Goal: Task Accomplishment & Management: Complete application form

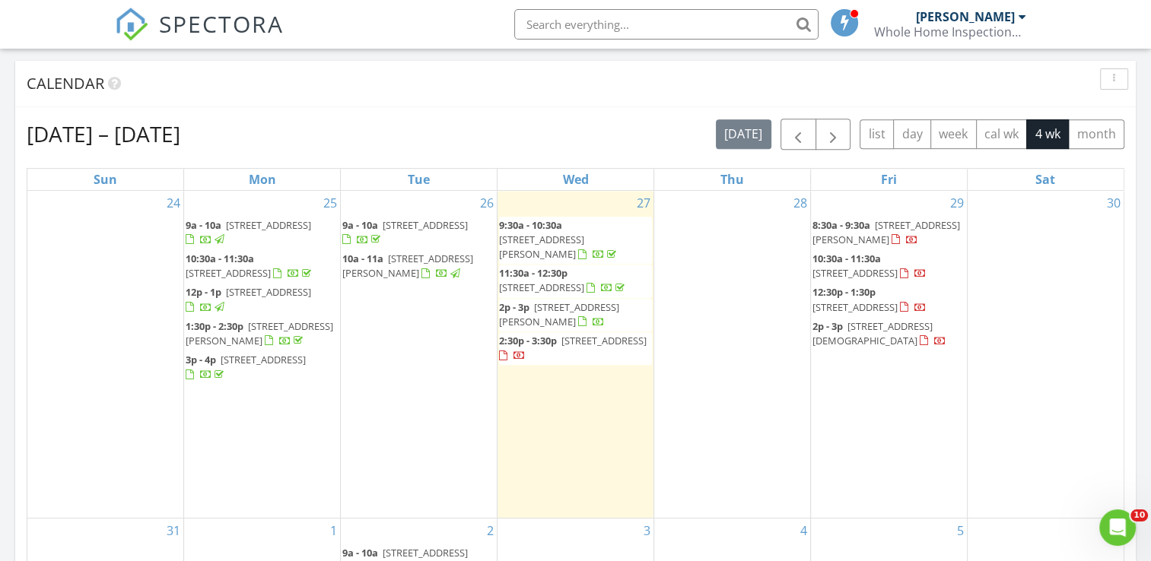
scroll to position [639, 0]
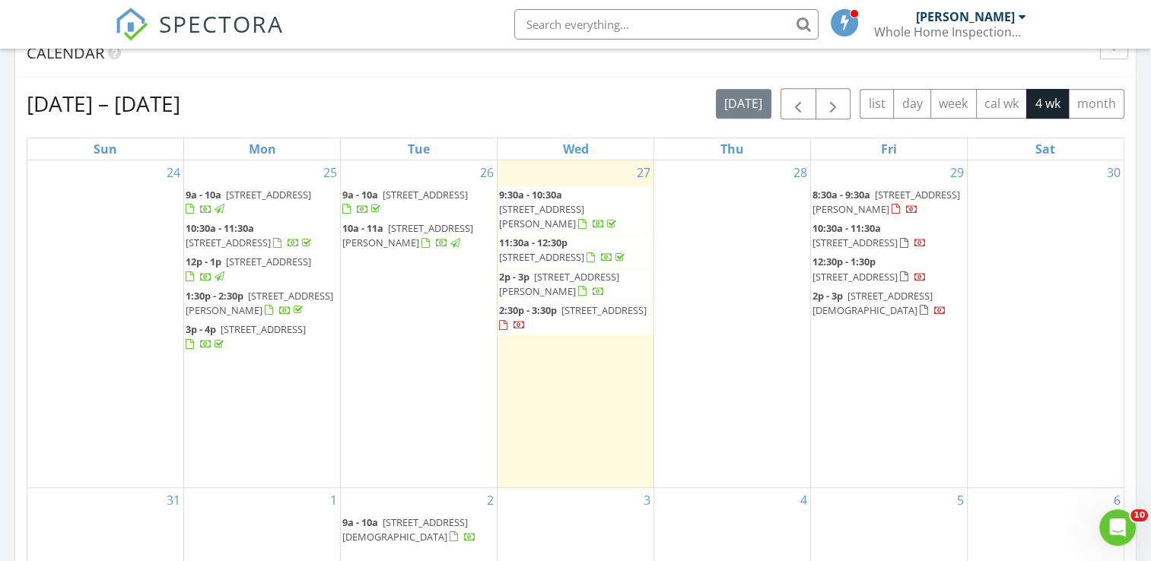
click at [858, 245] on span "[STREET_ADDRESS]" at bounding box center [854, 243] width 85 height 14
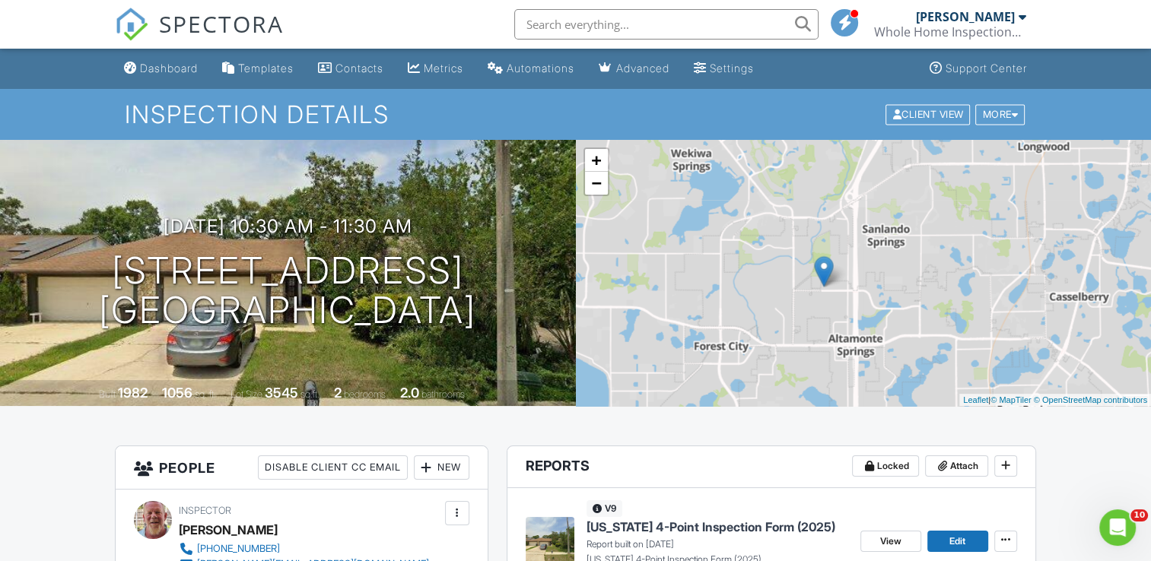
click at [847, 265] on div "+ − Leaflet | © MapTiler © OpenStreetMap contributors" at bounding box center [864, 273] width 576 height 266
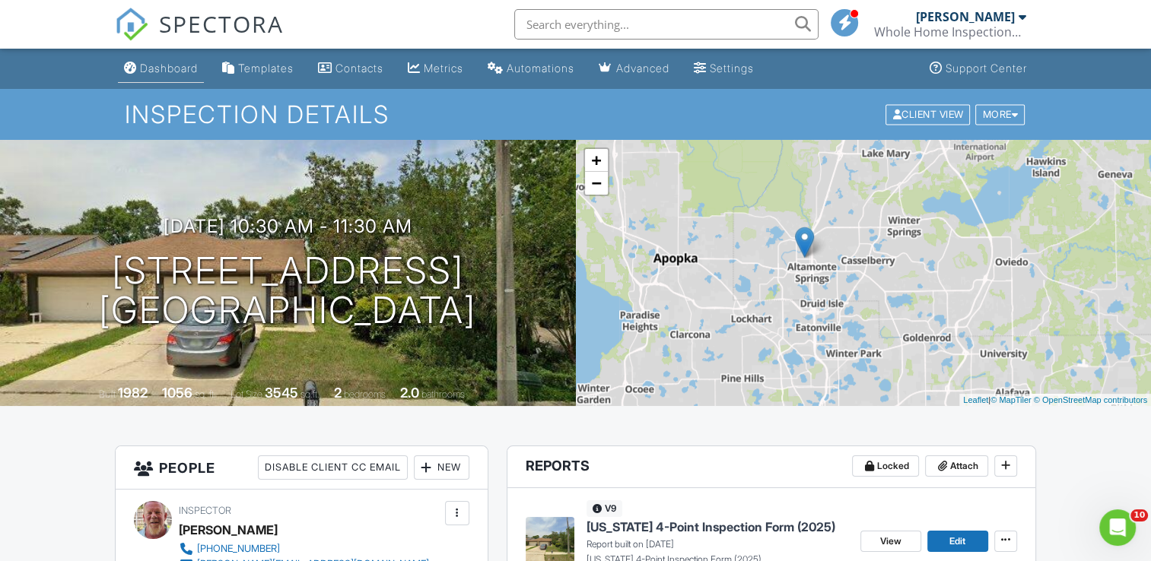
click at [170, 69] on div "Dashboard" at bounding box center [169, 68] width 58 height 13
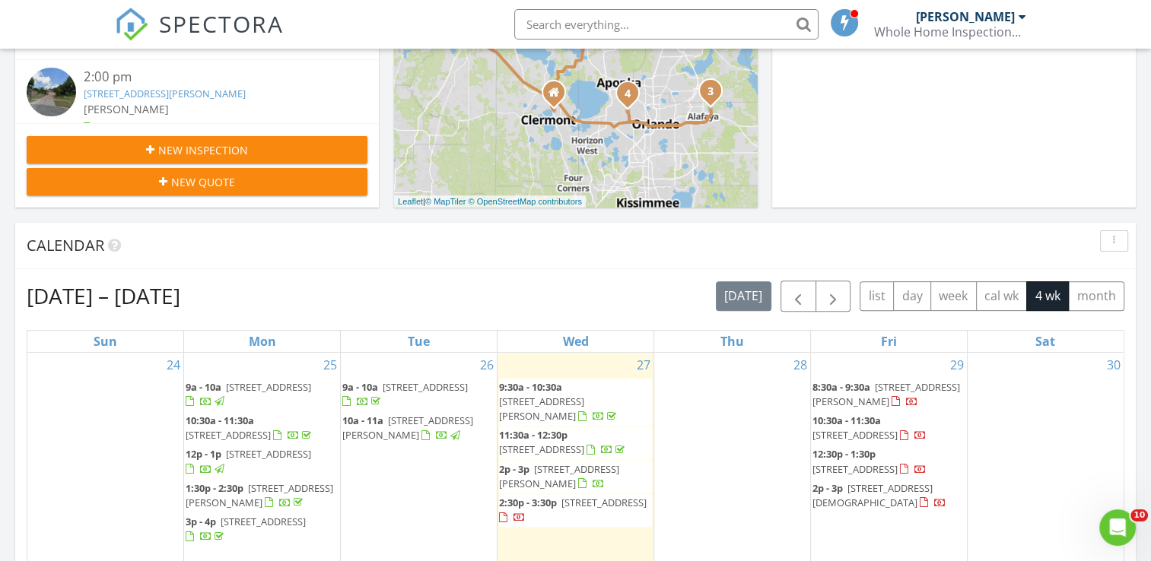
scroll to position [447, 0]
click at [180, 148] on span "New Inspection" at bounding box center [203, 149] width 90 height 16
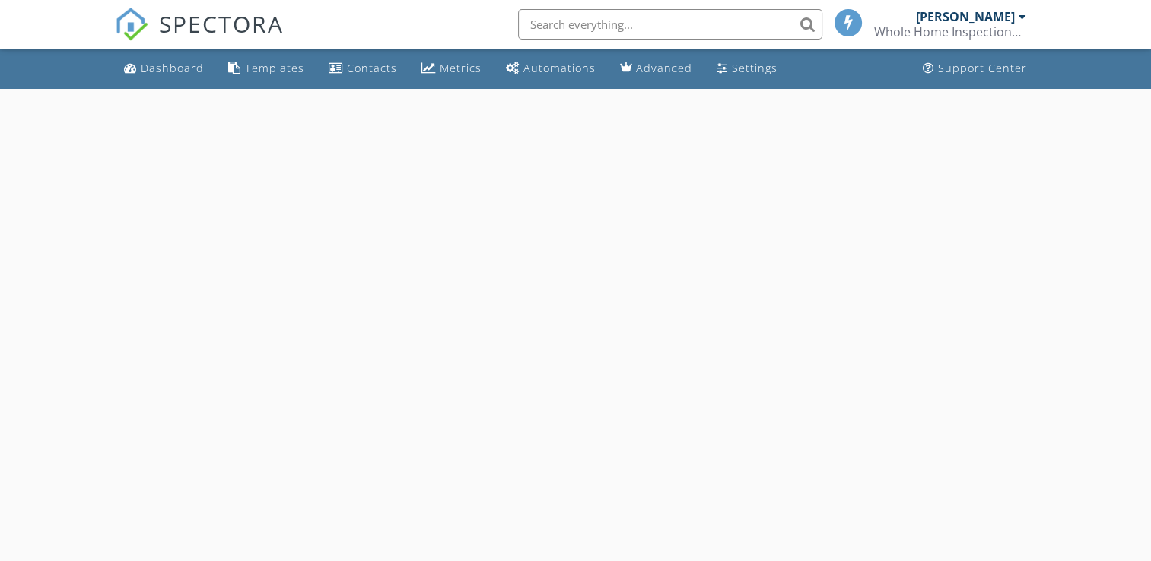
select select "7"
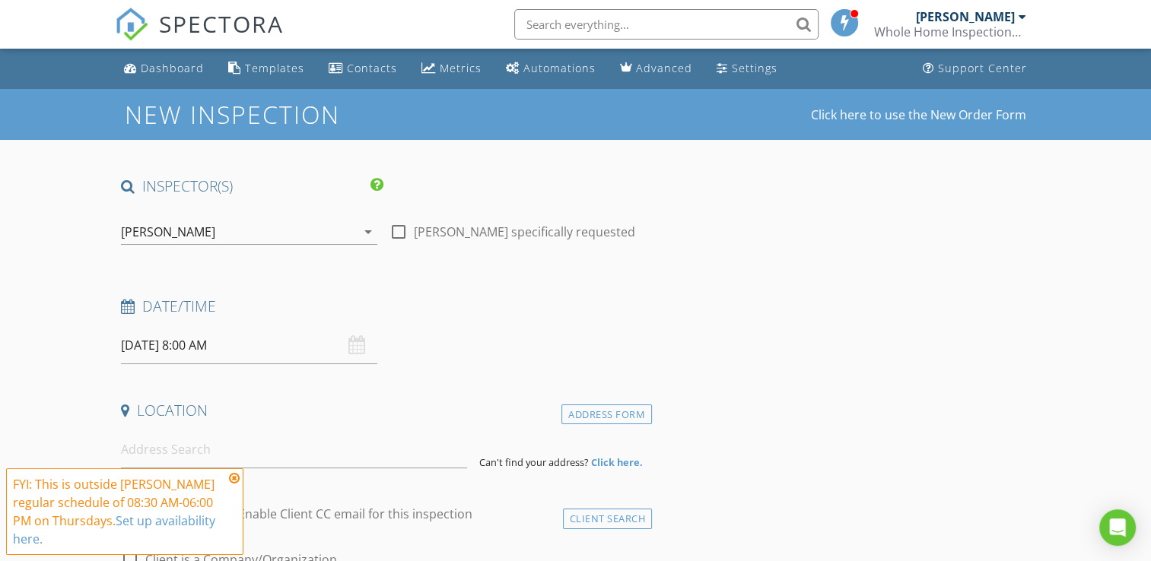
click at [170, 350] on input "08/28/2025 8:00 AM" at bounding box center [249, 345] width 256 height 37
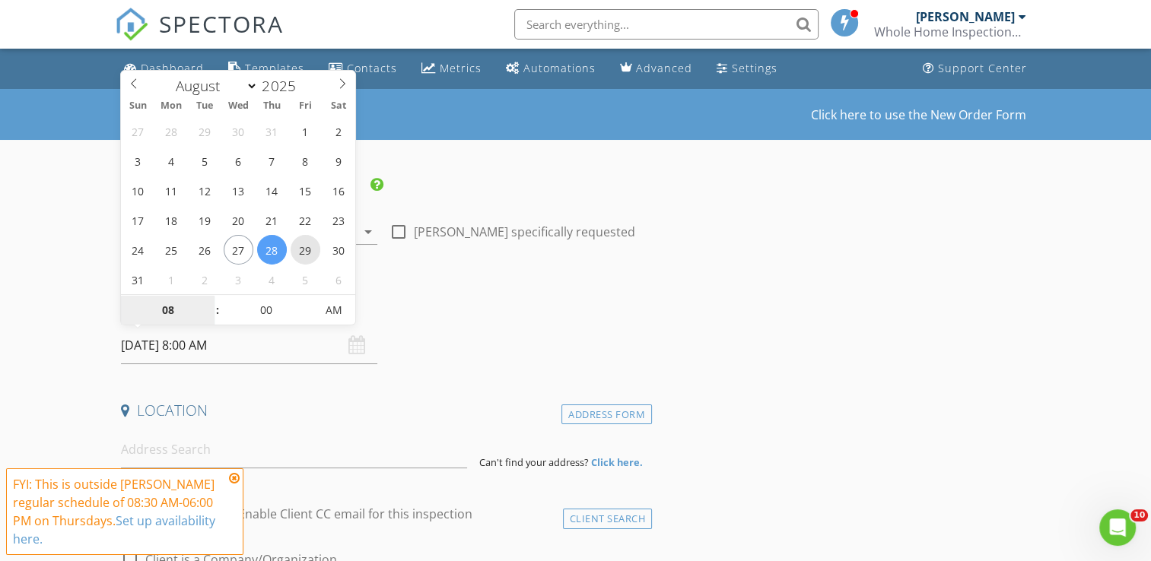
type input "08/29/2025 8:00 AM"
type input "09"
type input "08/29/2025 9:00 AM"
click at [205, 302] on span at bounding box center [209, 302] width 11 height 15
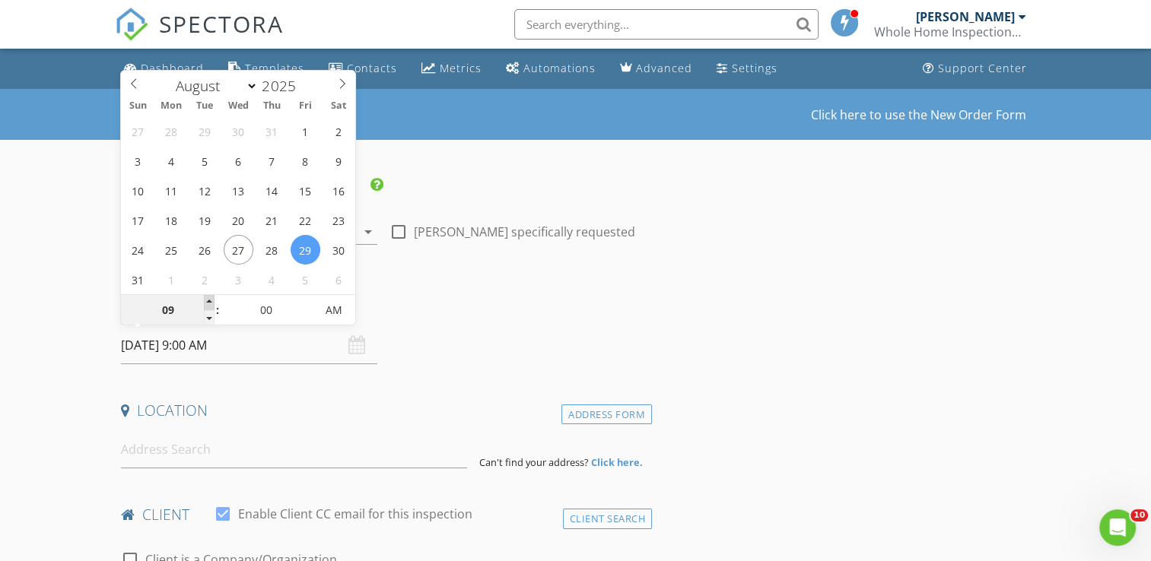
type input "10"
type input "08/29/2025 10:00 AM"
click at [205, 302] on span at bounding box center [209, 302] width 11 height 15
type input "11"
type input "08/29/2025 11:00 AM"
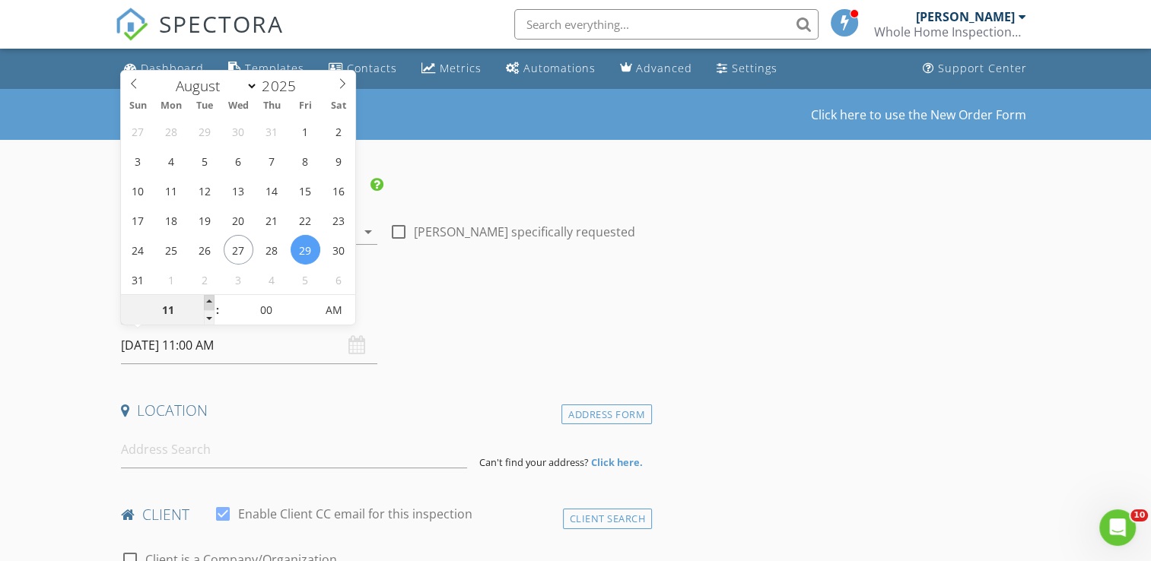
click at [205, 302] on span at bounding box center [209, 302] width 11 height 15
type input "12"
type input "08/29/2025 12:00 PM"
click at [205, 302] on span at bounding box center [209, 302] width 11 height 15
click at [161, 452] on input at bounding box center [294, 449] width 346 height 37
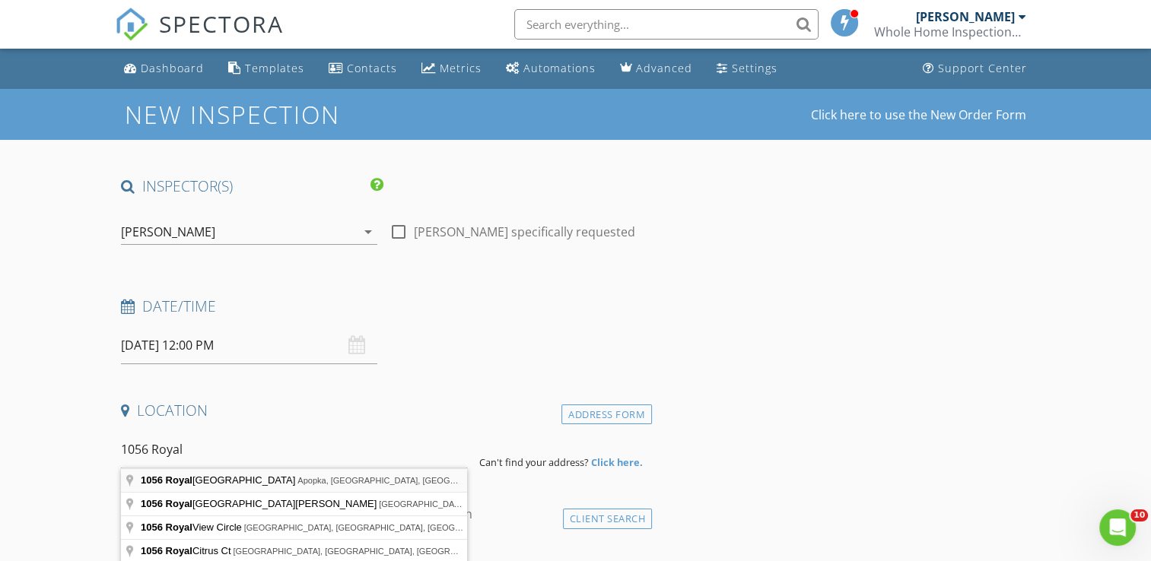
type input "1056 Royal Oaks Drive, Apopka, FL, USA"
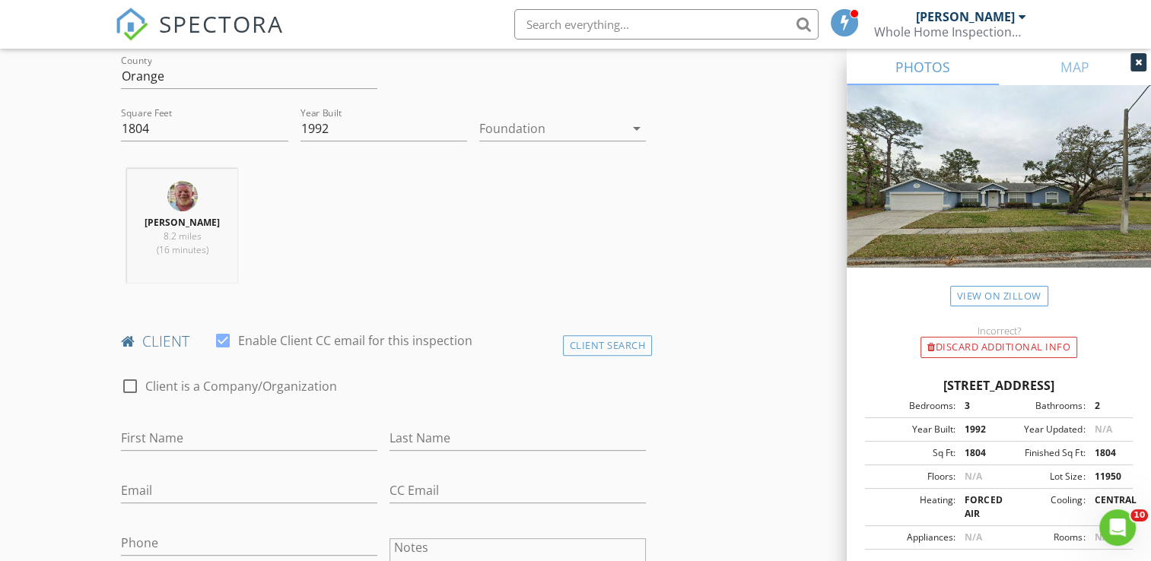
scroll to position [487, 0]
click at [164, 437] on input "First Name" at bounding box center [249, 436] width 256 height 25
type input "[PERSON_NAME]"
click at [431, 427] on input "Last Name" at bounding box center [517, 436] width 256 height 25
type input "[PERSON_NAME]"
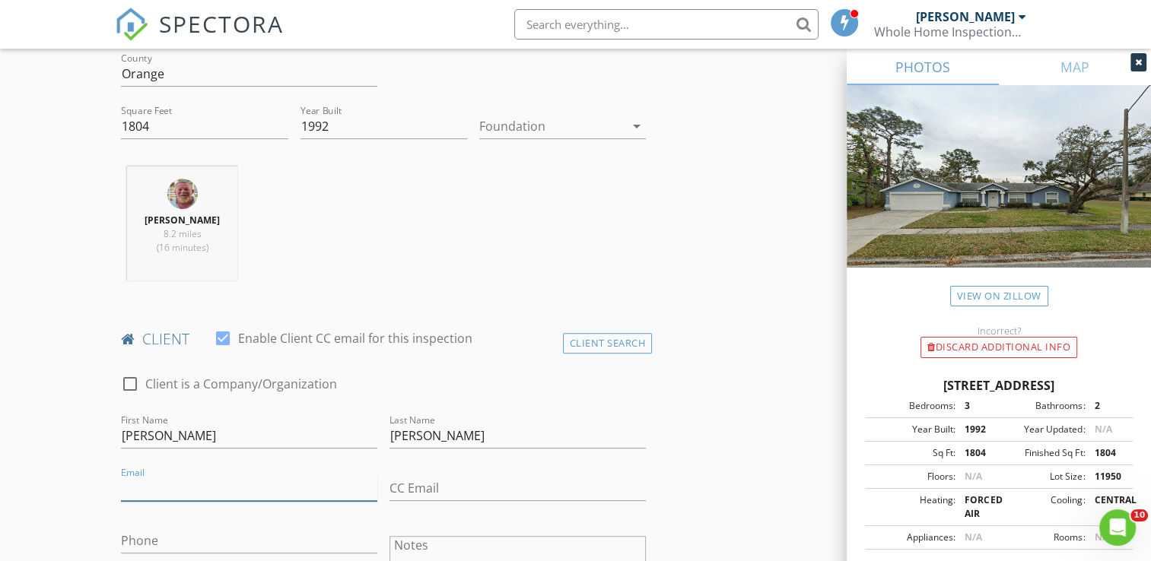
click at [201, 490] on input "Email" at bounding box center [249, 488] width 256 height 25
type input "[EMAIL_ADDRESS][DOMAIN_NAME]"
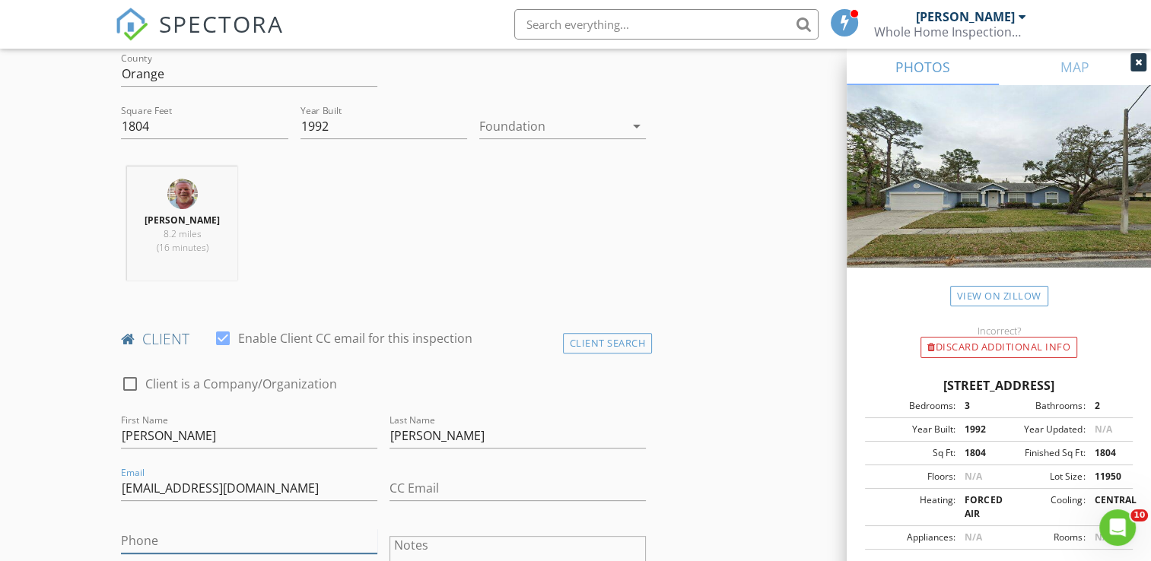
click at [176, 539] on input "Phone" at bounding box center [249, 541] width 256 height 25
type input "[PHONE_NUMBER]"
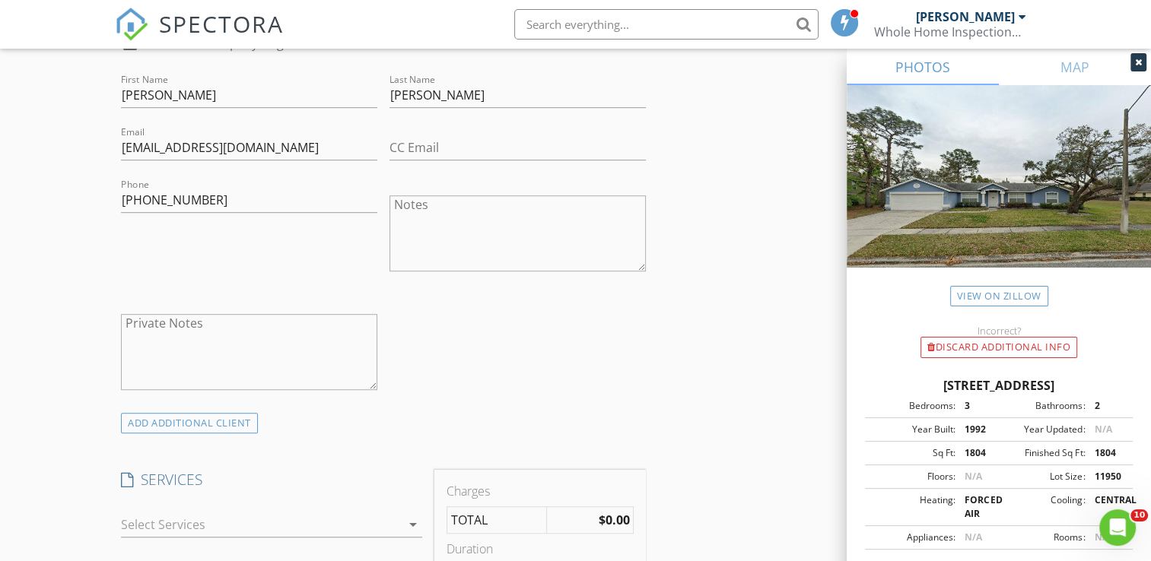
scroll to position [852, 0]
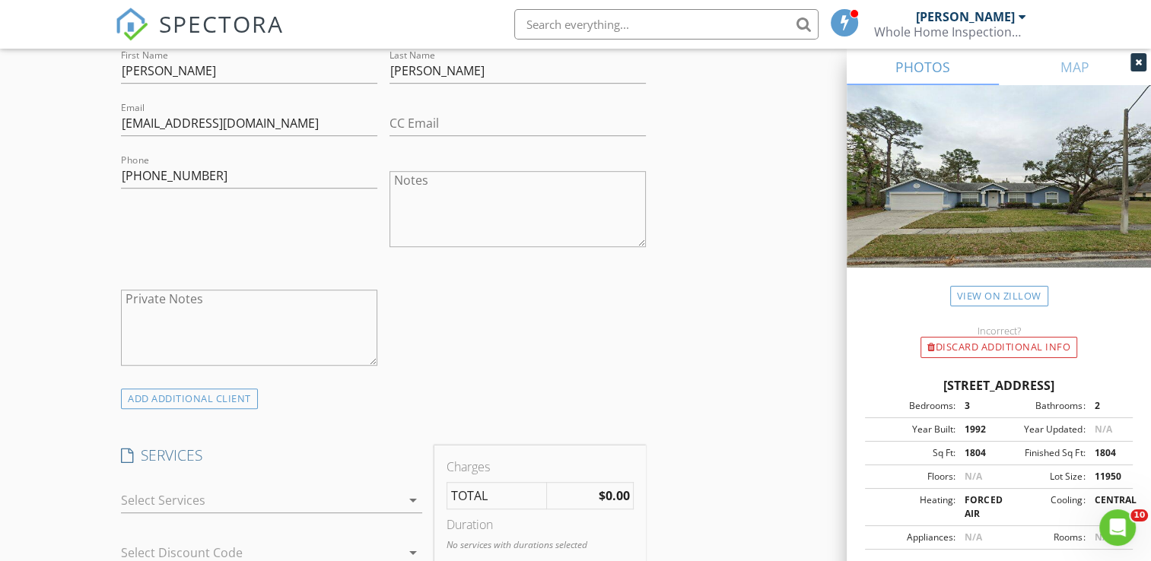
click at [412, 498] on icon "arrow_drop_down" at bounding box center [413, 500] width 18 height 18
click at [74, 486] on div "New Inspection Click here to use the New Order Form INSPECTOR(S) check_box Carl…" at bounding box center [575, 546] width 1151 height 2618
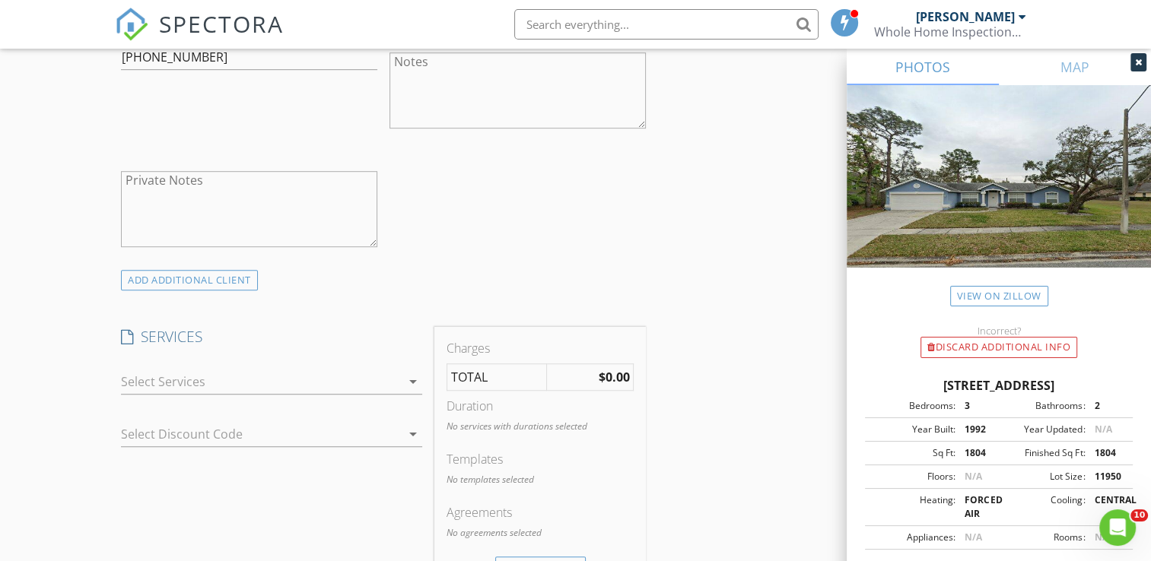
scroll to position [974, 0]
click at [415, 376] on icon "arrow_drop_down" at bounding box center [413, 379] width 18 height 18
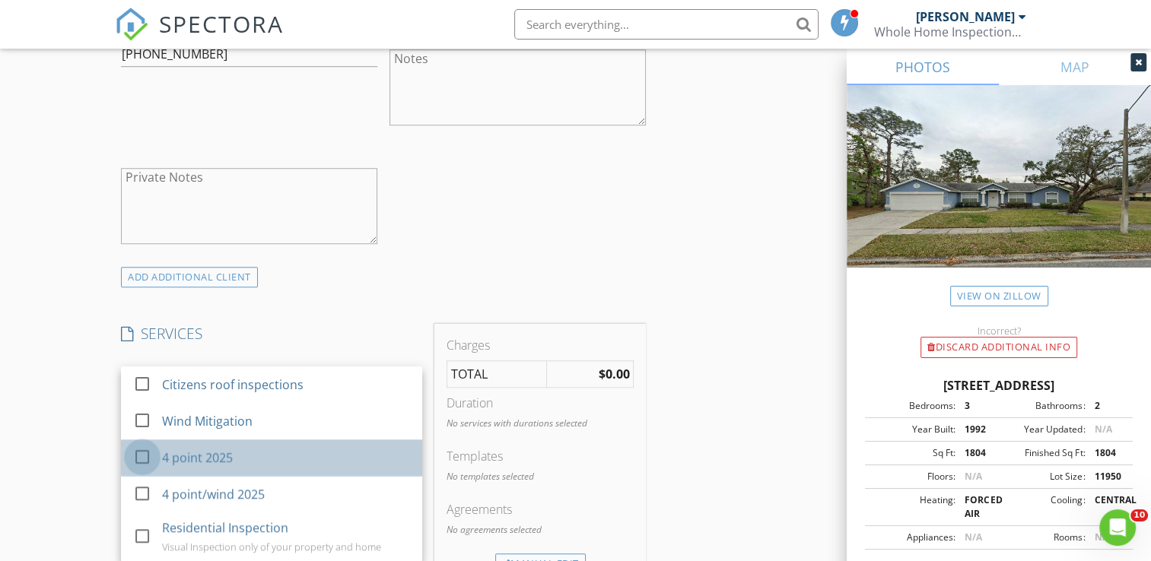
click at [137, 456] on div at bounding box center [142, 457] width 26 height 26
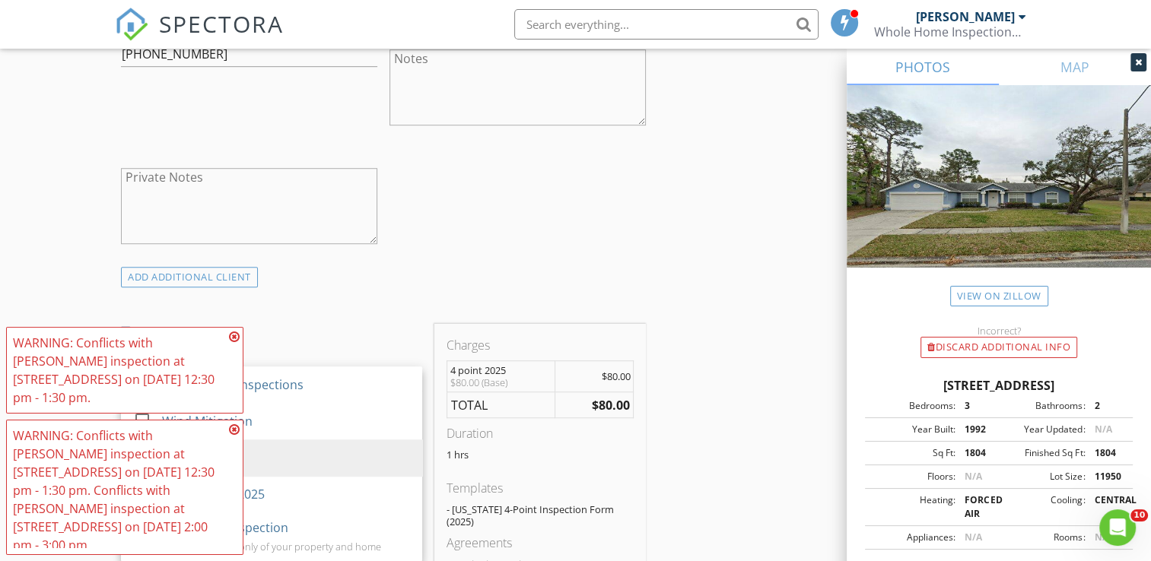
click at [234, 343] on icon at bounding box center [234, 337] width 11 height 12
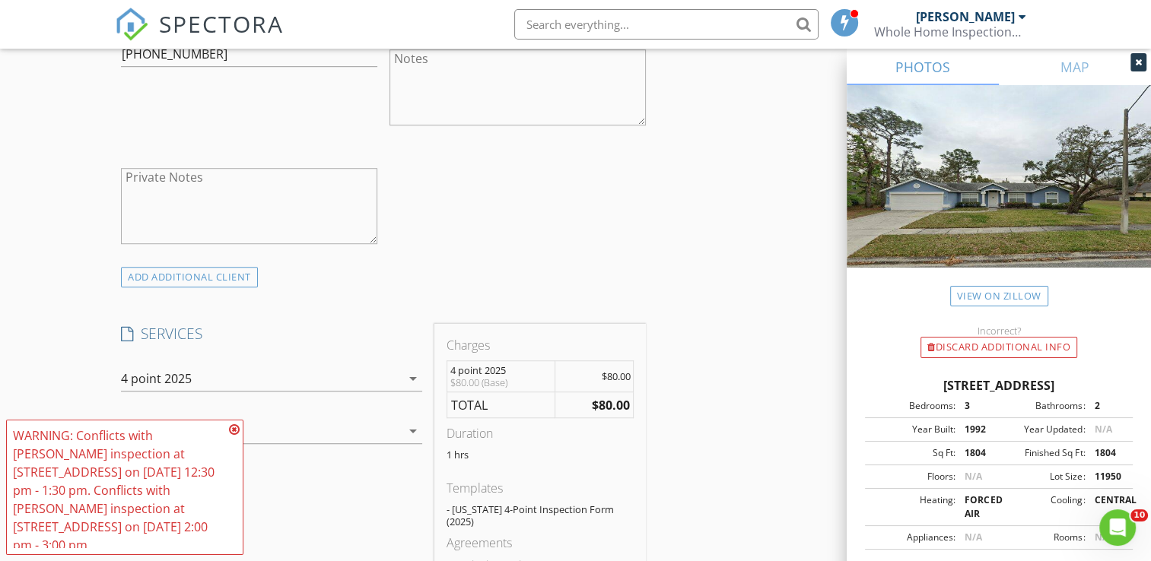
click at [235, 436] on icon at bounding box center [234, 430] width 11 height 12
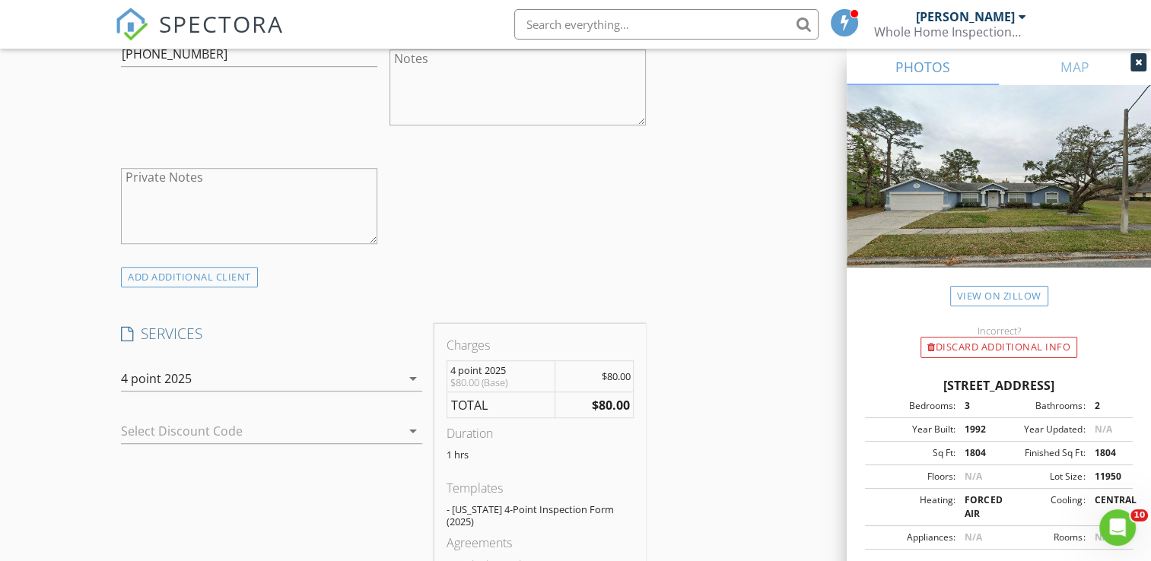
click at [75, 482] on div "New Inspection Click here to use the New Order Form INSPECTOR(S) check_box Carl…" at bounding box center [575, 435] width 1151 height 2641
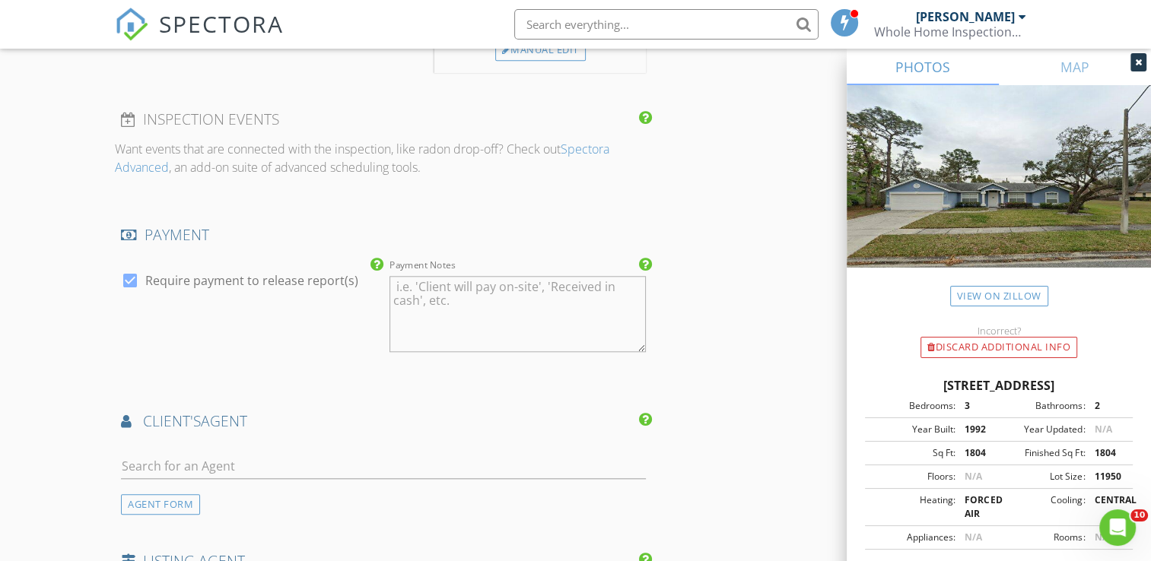
scroll to position [1521, 0]
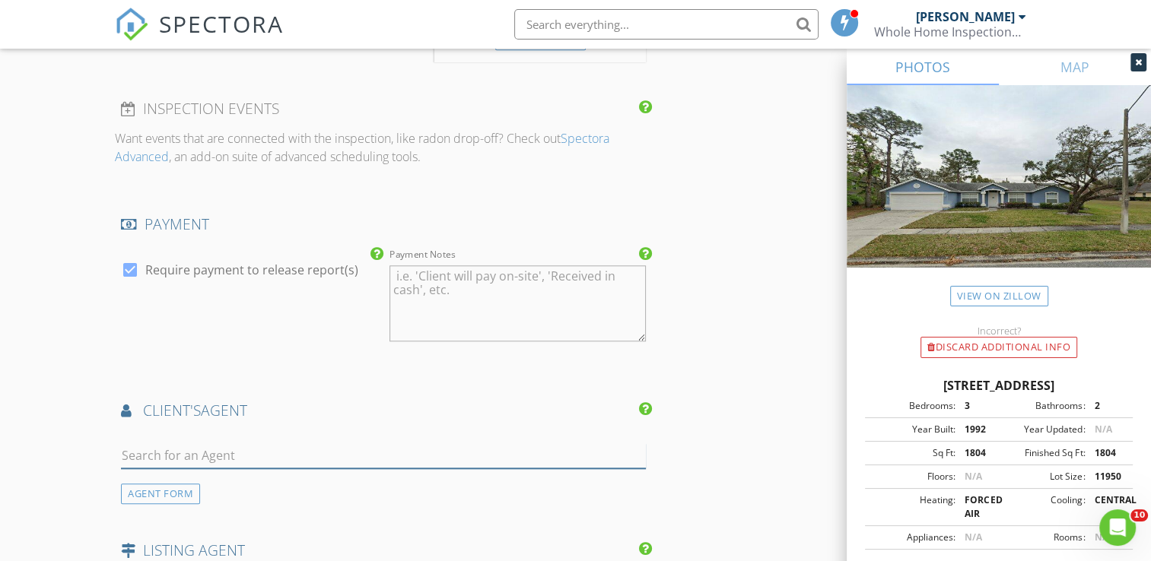
click at [164, 443] on input "text" at bounding box center [383, 455] width 525 height 25
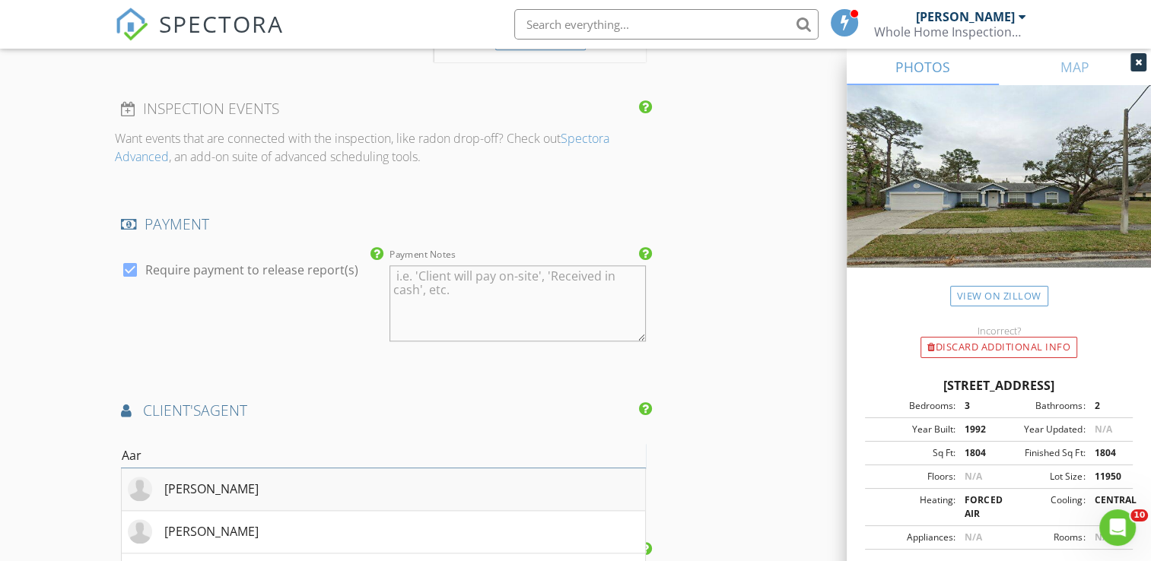
type input "Aar"
click at [201, 480] on div "[PERSON_NAME]" at bounding box center [211, 489] width 94 height 18
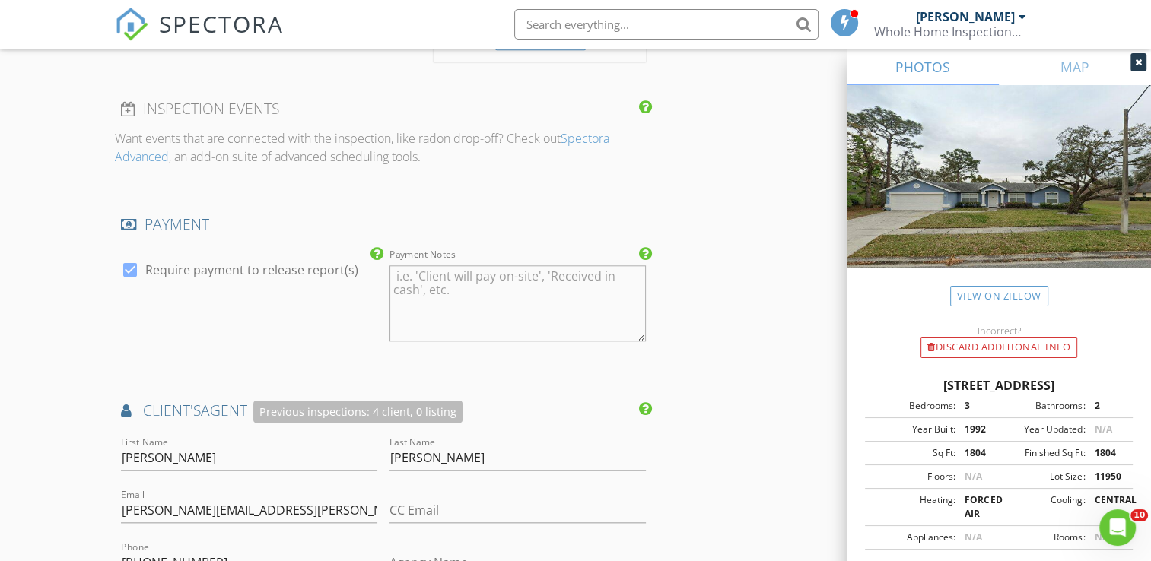
click at [41, 467] on div "New Inspection Click here to use the New Order Form INSPECTOR(S) check_box Carl…" at bounding box center [575, 62] width 1151 height 2988
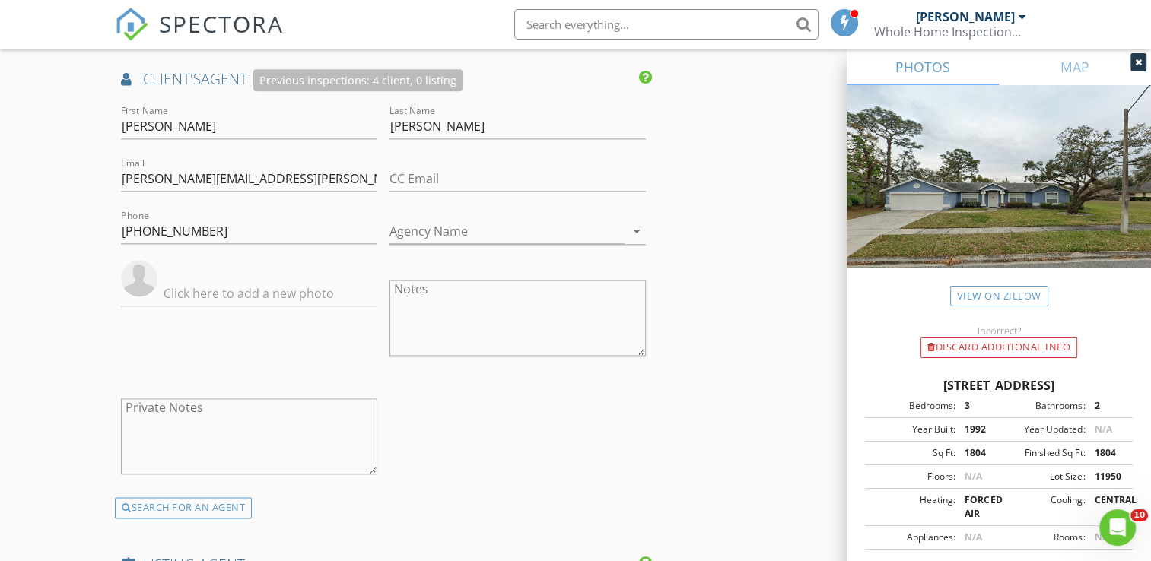
scroll to position [1856, 0]
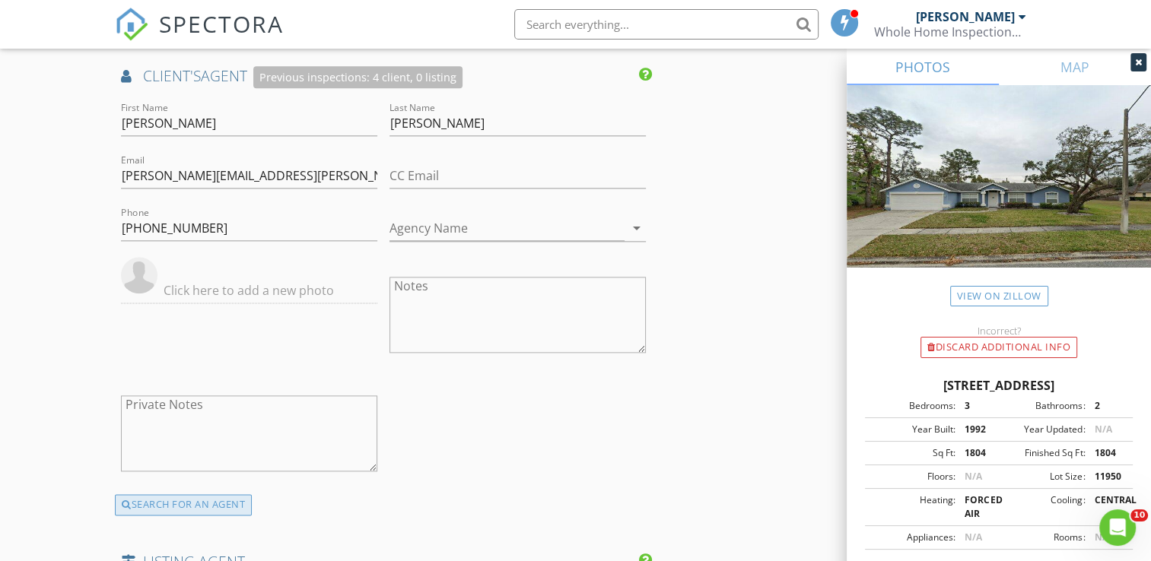
click at [170, 494] on div "SEARCH FOR AN AGENT" at bounding box center [183, 504] width 137 height 21
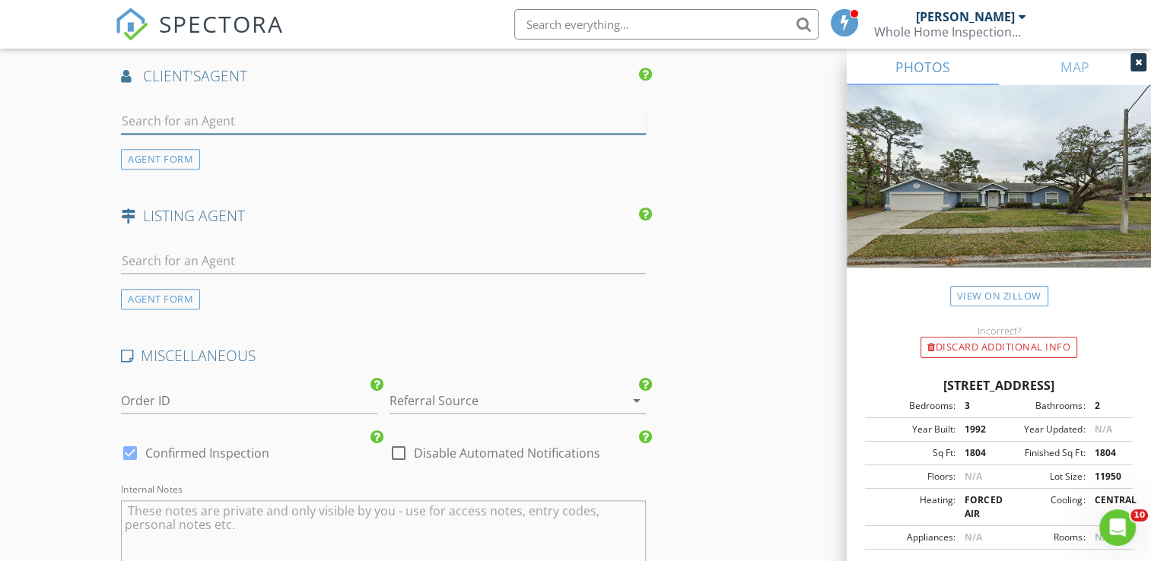
click at [189, 110] on input "text" at bounding box center [383, 121] width 525 height 25
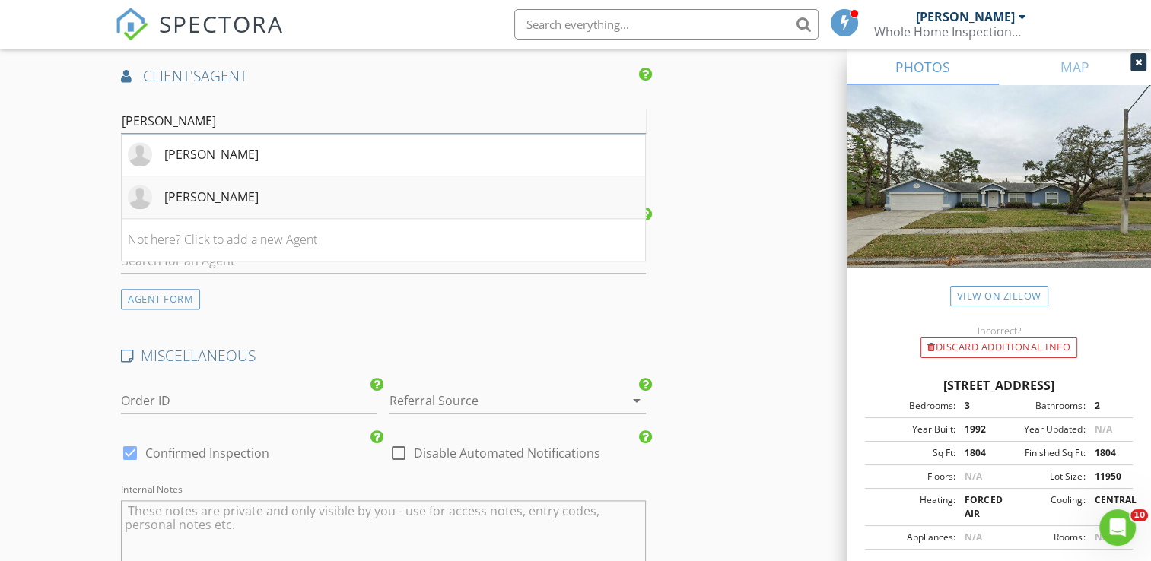
type input "[PERSON_NAME]"
click at [198, 188] on div "[PERSON_NAME]" at bounding box center [211, 197] width 94 height 18
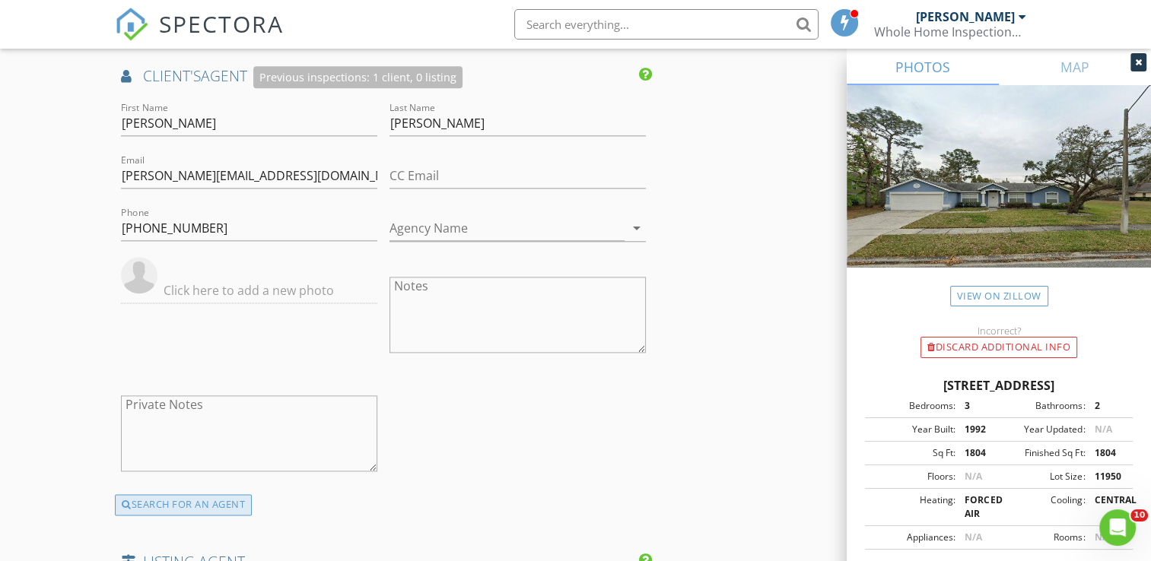
click at [175, 497] on div "SEARCH FOR AN AGENT" at bounding box center [183, 504] width 137 height 21
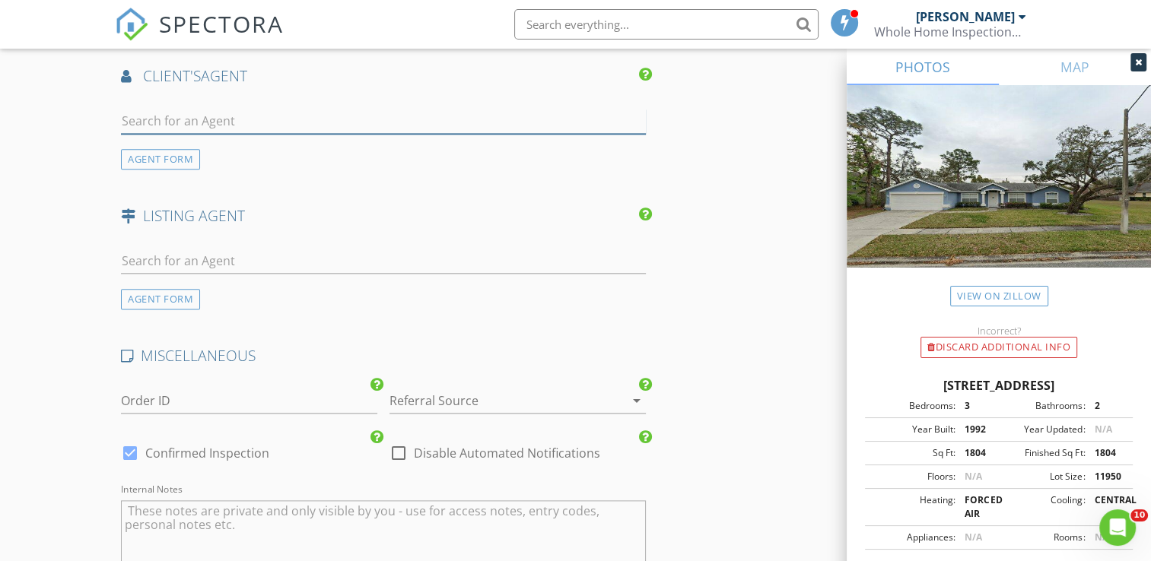
click at [181, 109] on input "text" at bounding box center [383, 121] width 525 height 25
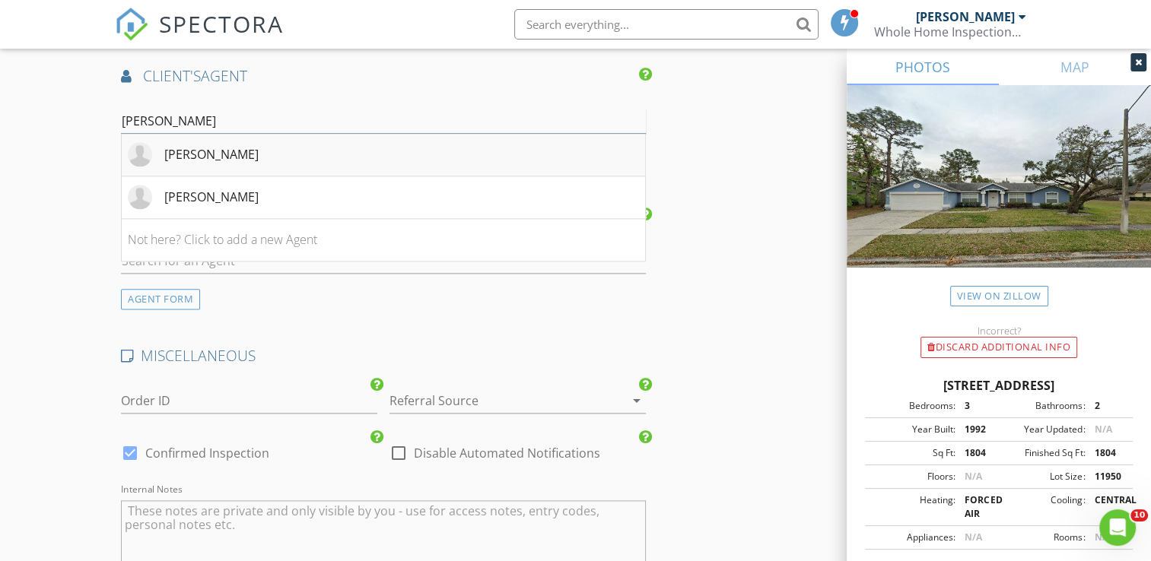
type input "[PERSON_NAME]"
click at [197, 145] on div "[PERSON_NAME]" at bounding box center [211, 154] width 94 height 18
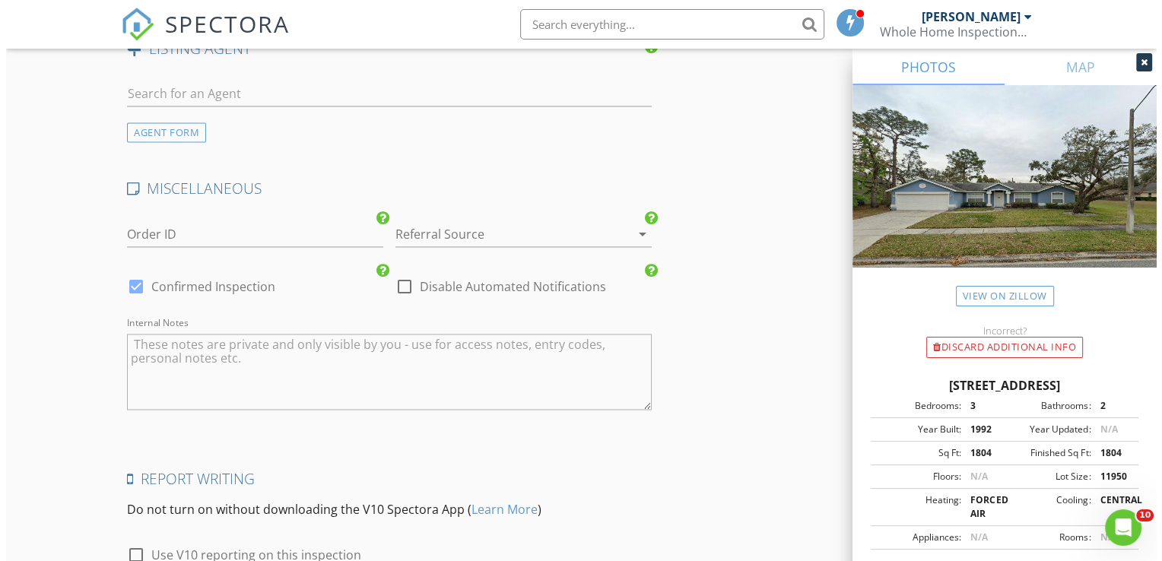
scroll to position [2497, 0]
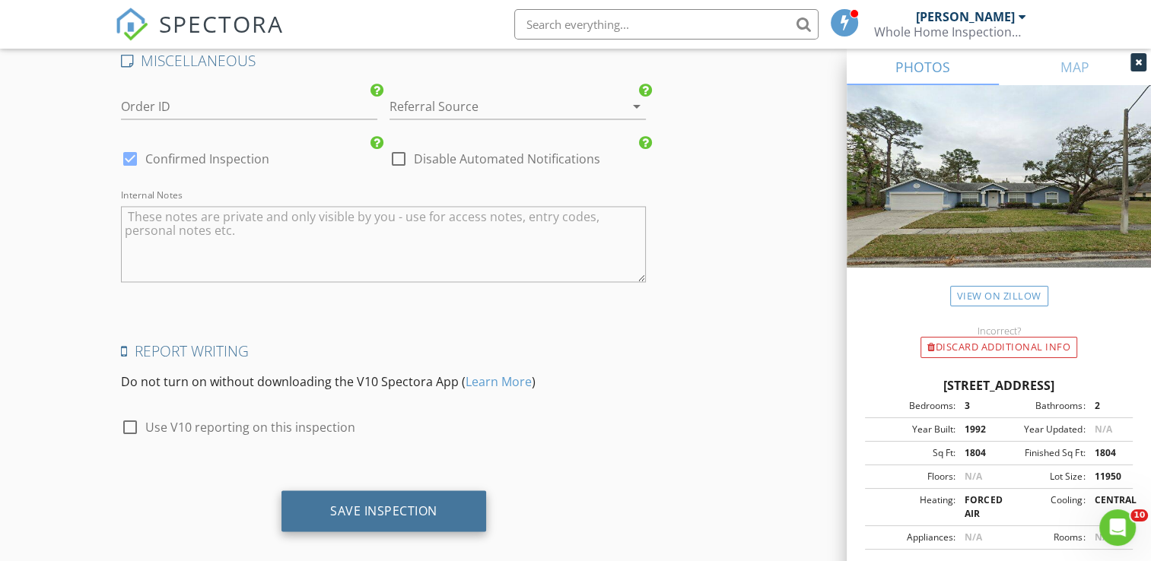
click at [389, 503] on div "Save Inspection" at bounding box center [383, 510] width 107 height 15
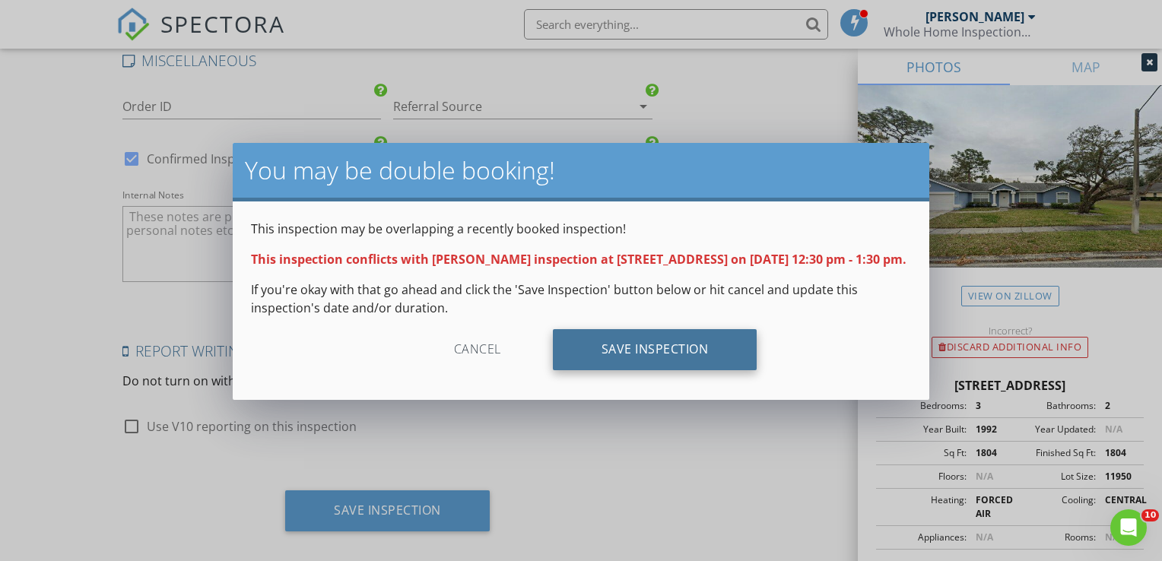
click at [642, 367] on div "Save Inspection" at bounding box center [655, 349] width 205 height 41
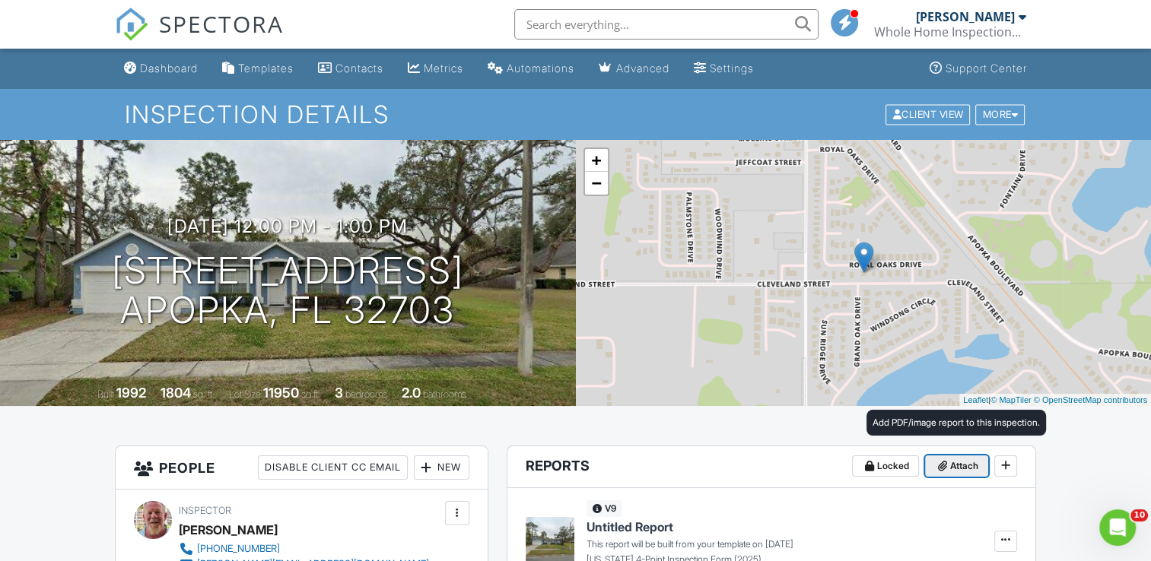
click at [950, 466] on span "Attach" at bounding box center [964, 466] width 28 height 15
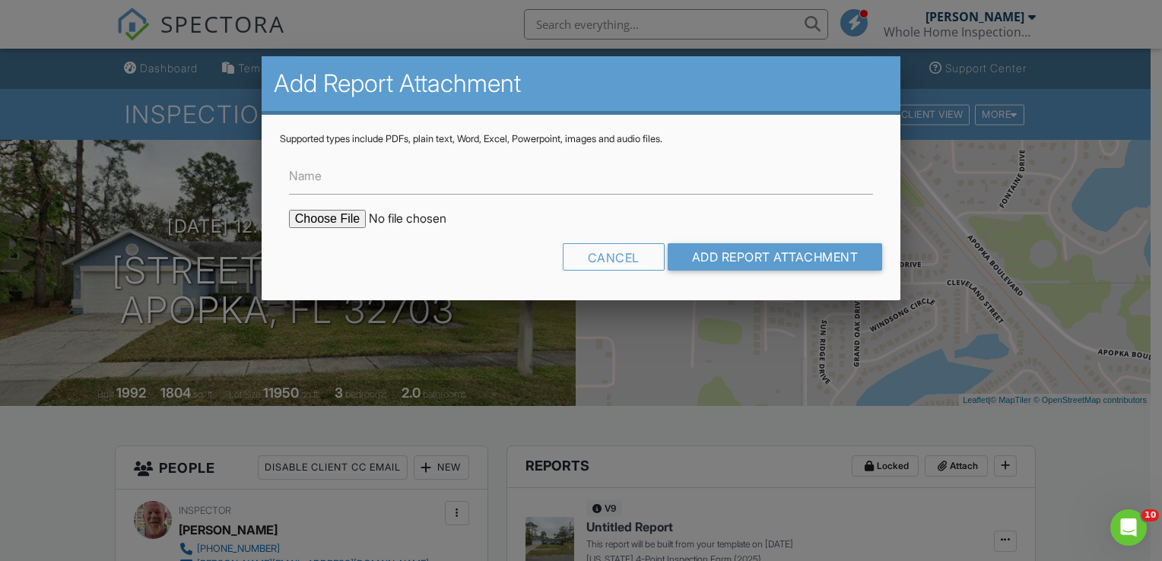
click at [329, 216] on input "file" at bounding box center [418, 219] width 259 height 18
type input "C:\fakepath\[STREET_ADDRESS] [PERSON_NAME] permit.pdf"
click at [730, 259] on input "Add Report Attachment" at bounding box center [775, 256] width 215 height 27
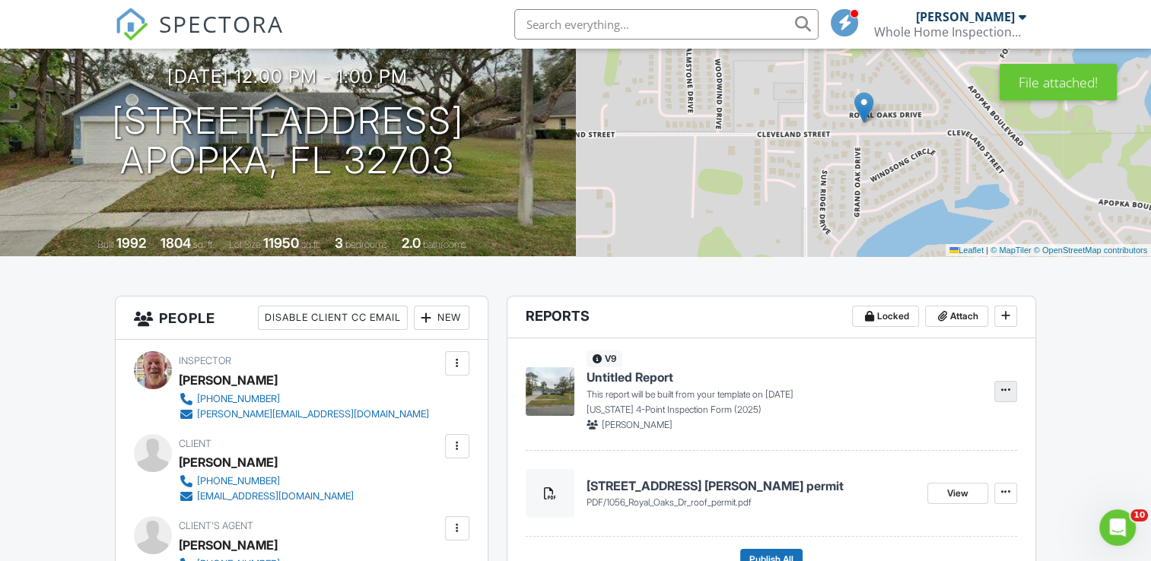
scroll to position [152, 0]
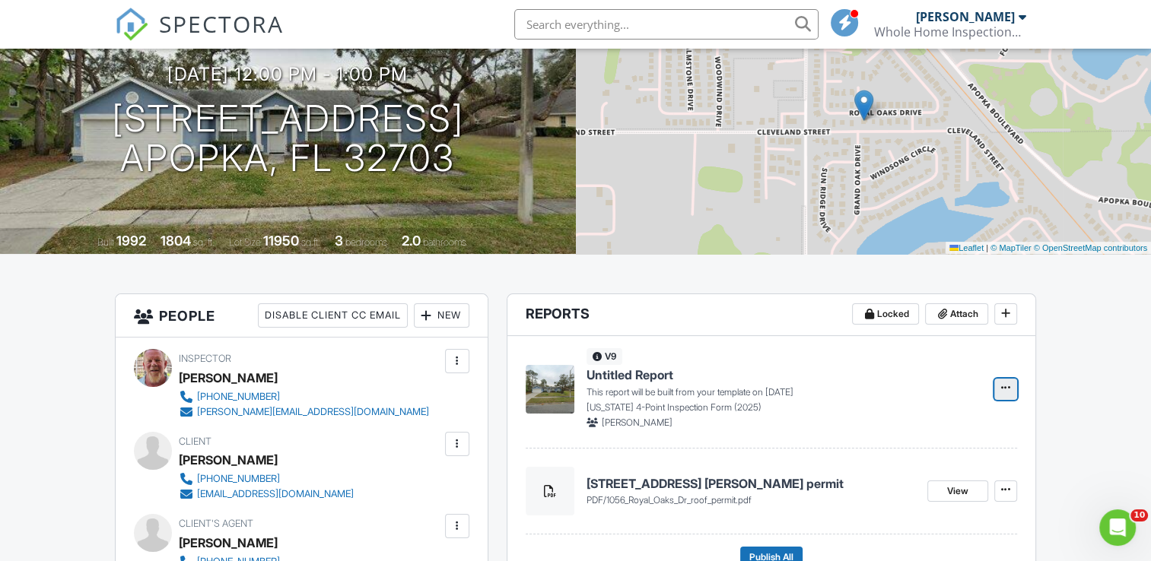
click at [1007, 388] on icon at bounding box center [1005, 387] width 9 height 15
click at [898, 429] on input "Build Now" at bounding box center [929, 429] width 155 height 34
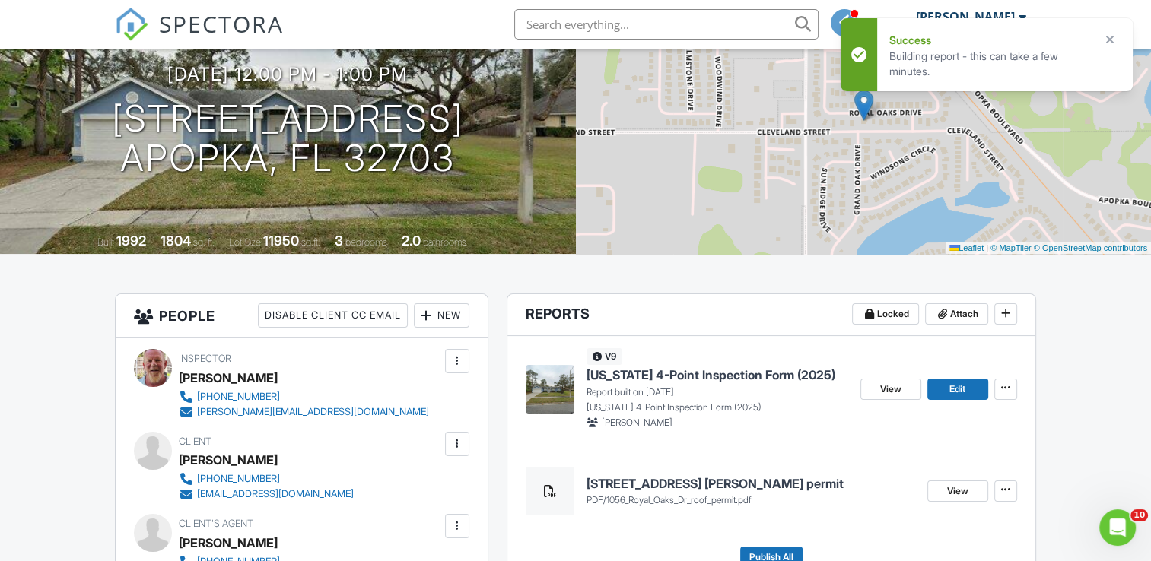
click at [666, 376] on span "[US_STATE] 4-Point Inspection Form (2025)" at bounding box center [711, 375] width 249 height 17
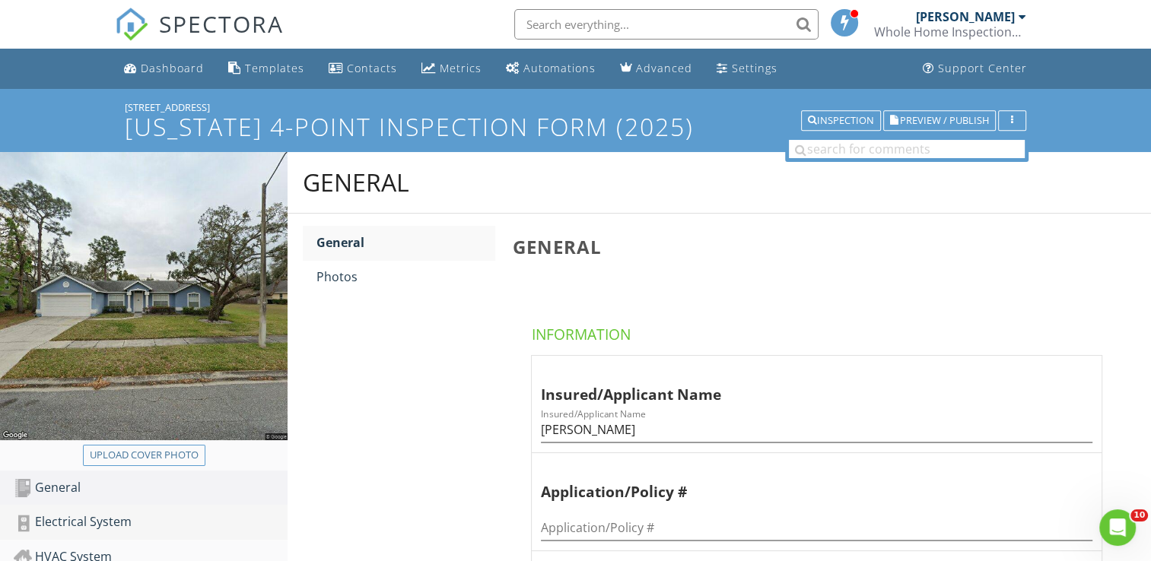
click at [103, 521] on div "Electrical System" at bounding box center [151, 523] width 274 height 20
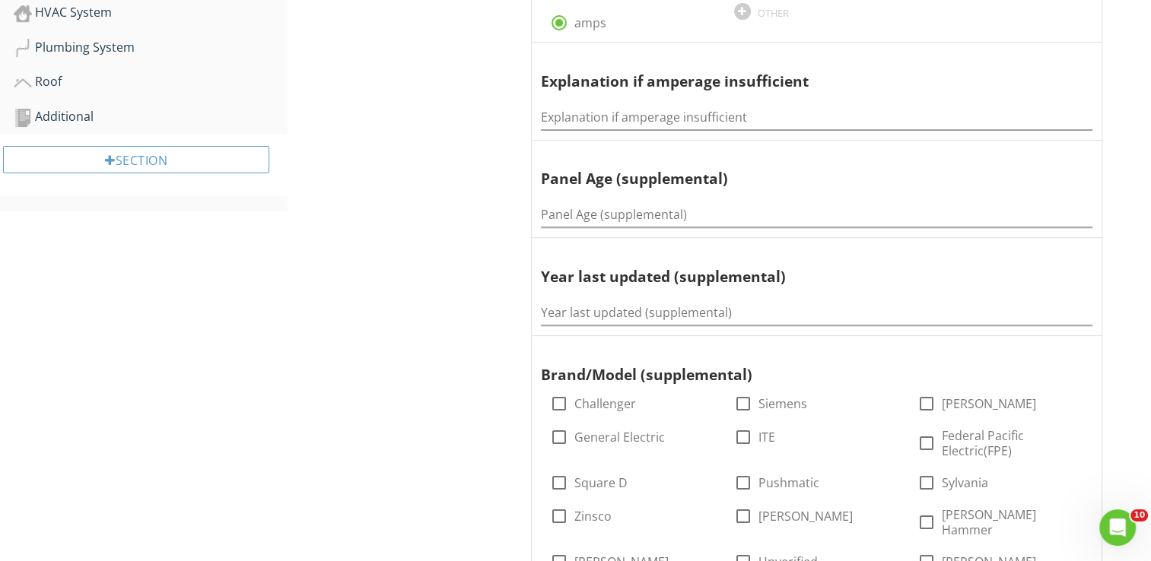
scroll to position [548, 0]
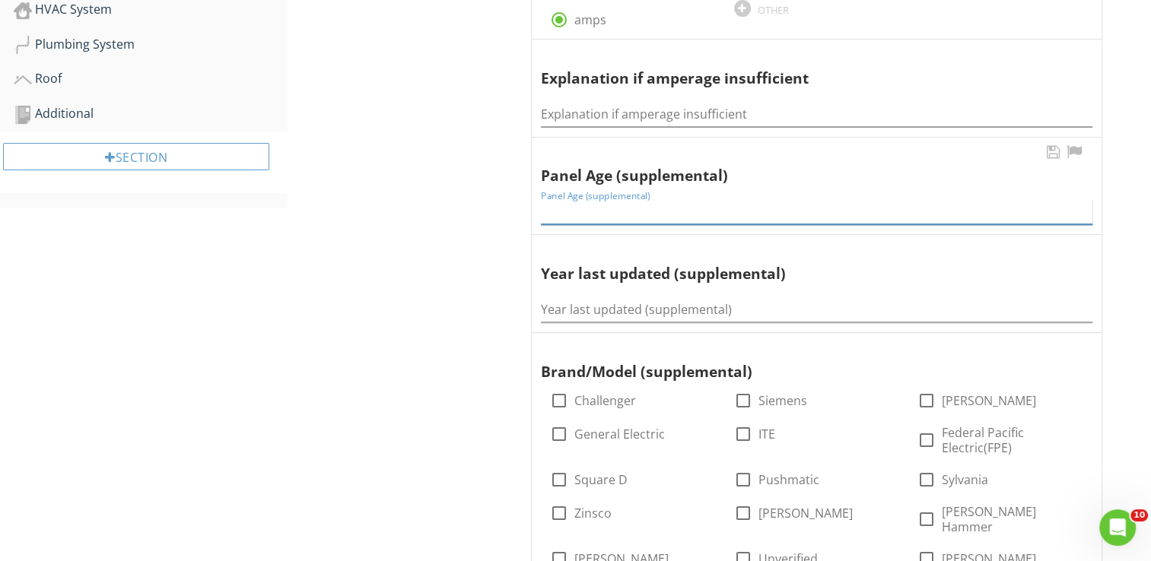
click at [569, 207] on input "Panel Age (supplemental)" at bounding box center [817, 211] width 552 height 25
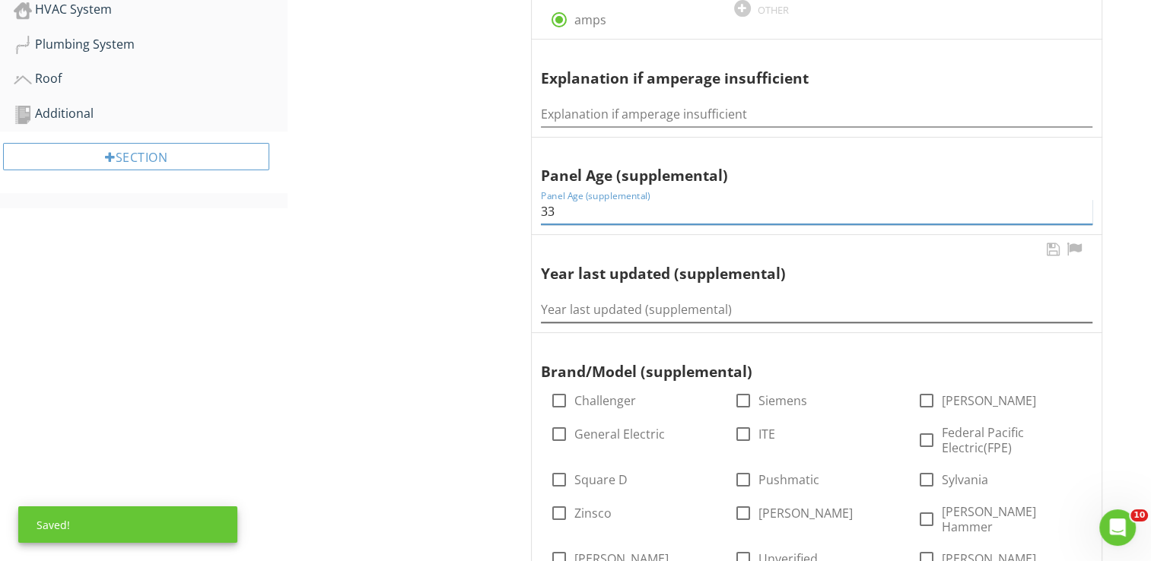
type input "33"
click at [554, 304] on input "Year last updated (supplemental)" at bounding box center [817, 309] width 552 height 25
type input "1992"
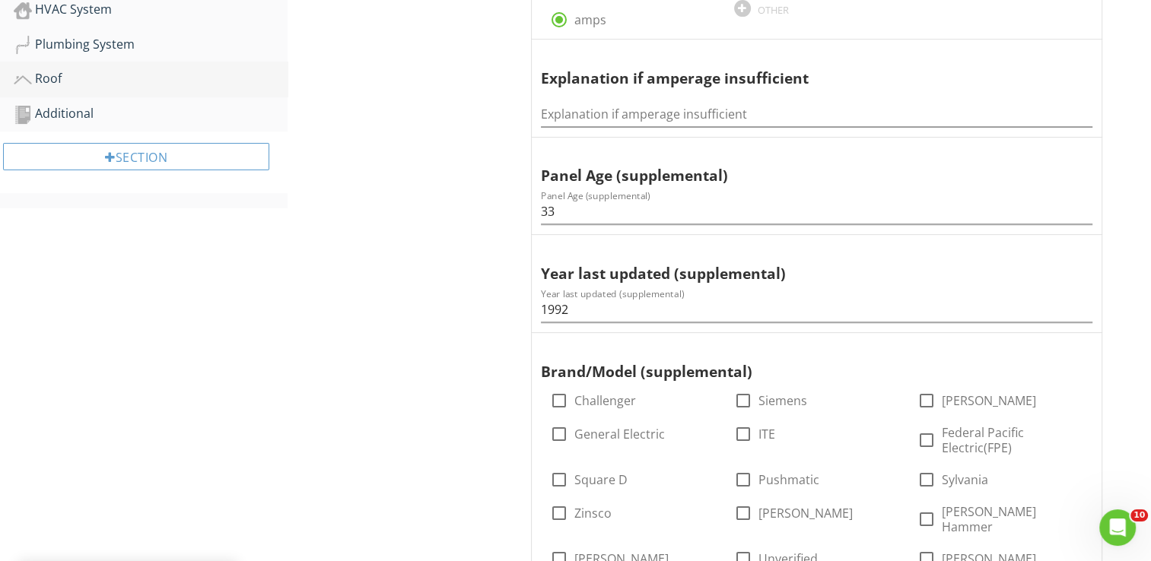
click at [55, 80] on div "Roof" at bounding box center [151, 79] width 274 height 20
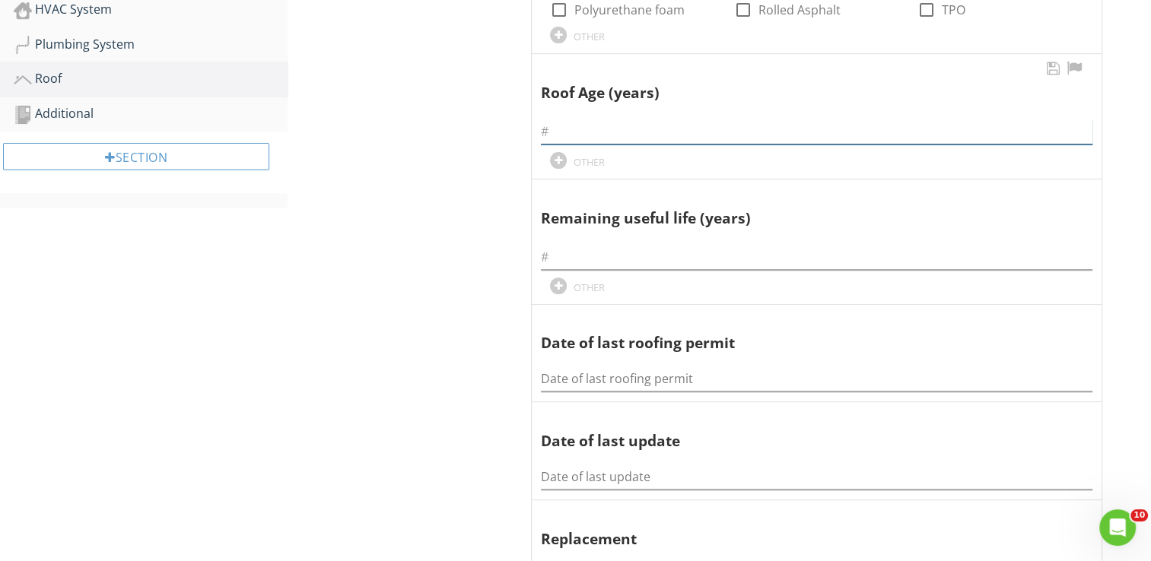
click at [584, 131] on input "text" at bounding box center [817, 131] width 552 height 25
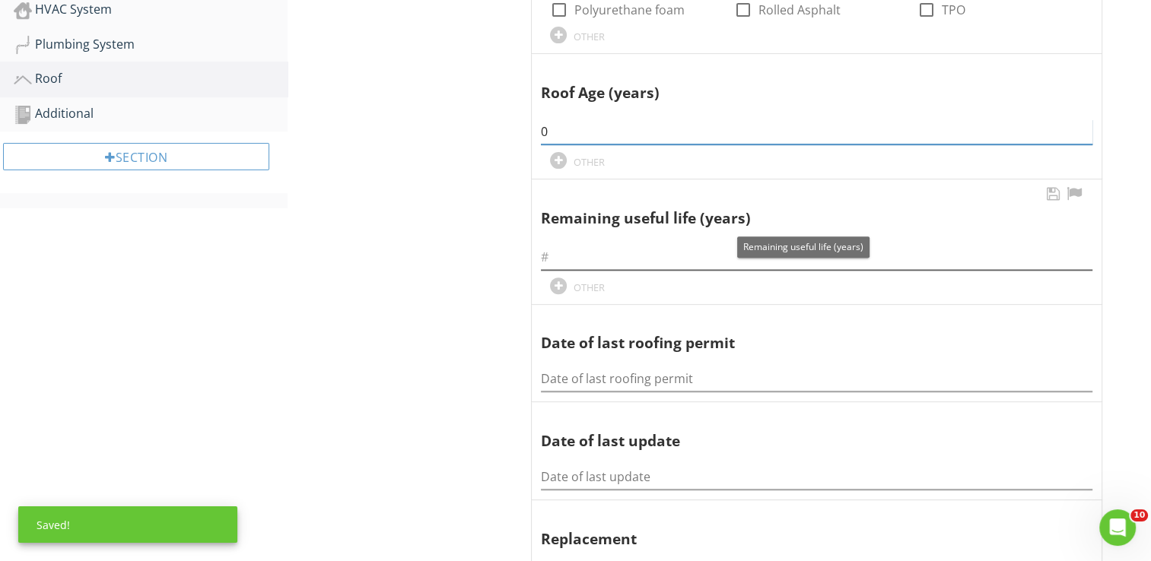
type input "0"
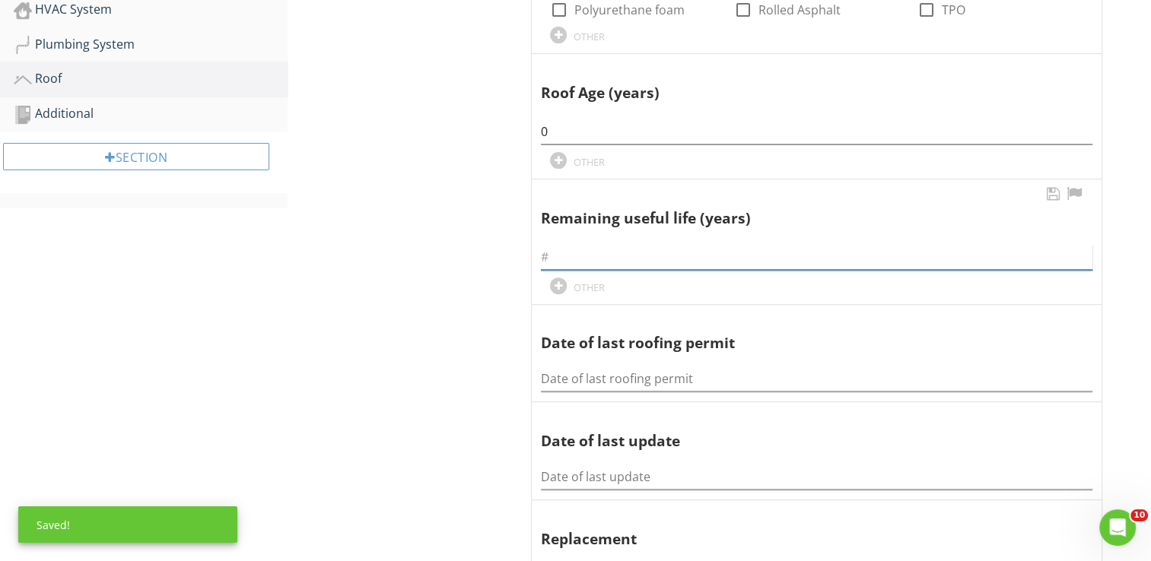
click at [557, 252] on input "text" at bounding box center [817, 257] width 552 height 25
type input "25"
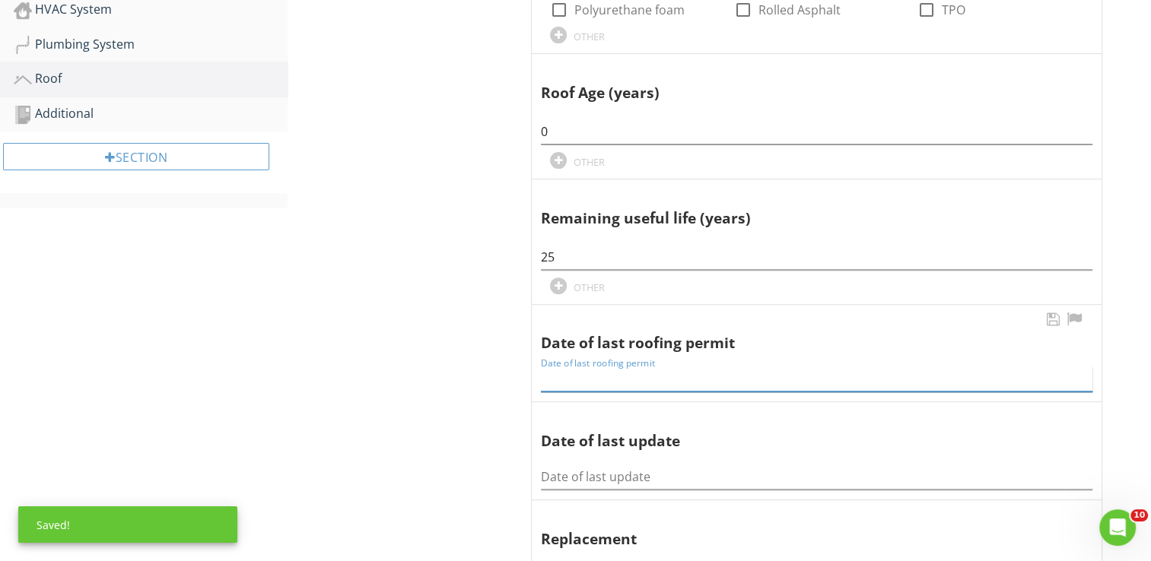
click at [578, 374] on input "Date of last roofing permit" at bounding box center [817, 379] width 552 height 25
type input "8-13-2025"
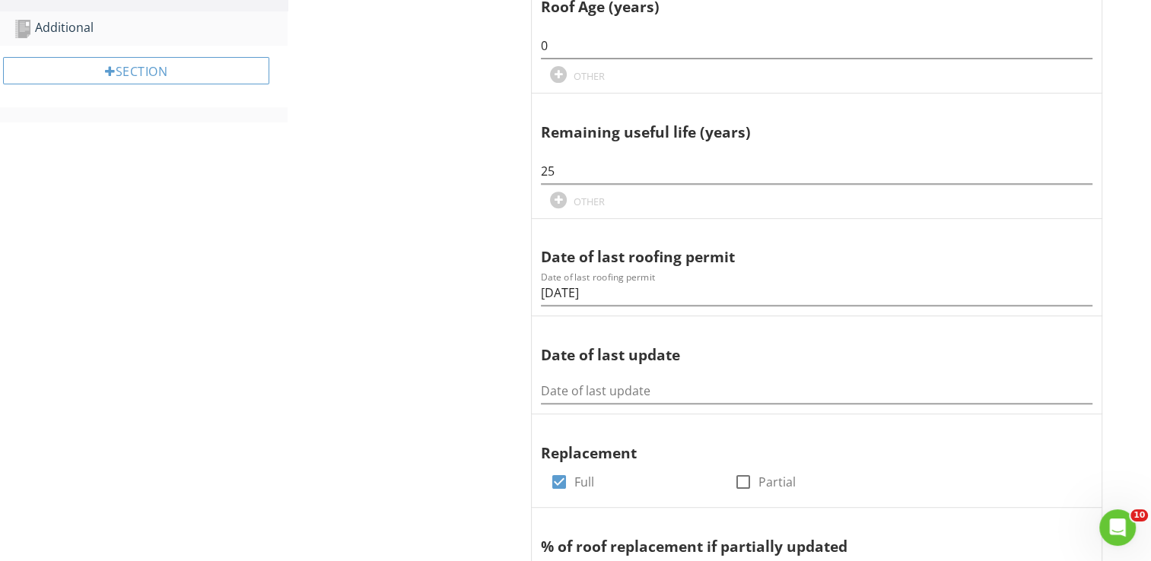
scroll to position [639, 0]
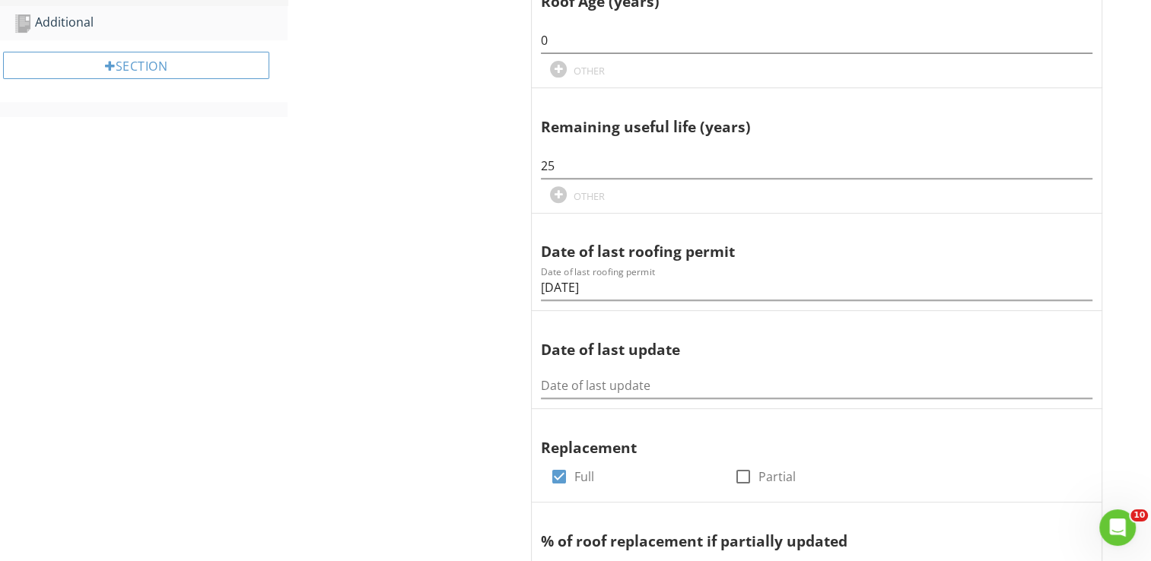
scroll to position [548, 0]
